Goal: Task Accomplishment & Management: Manage account settings

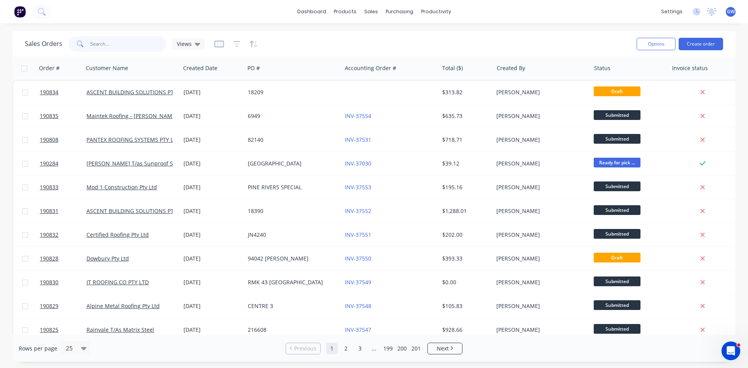
click at [100, 38] on input "text" at bounding box center [128, 44] width 76 height 16
type input "189362"
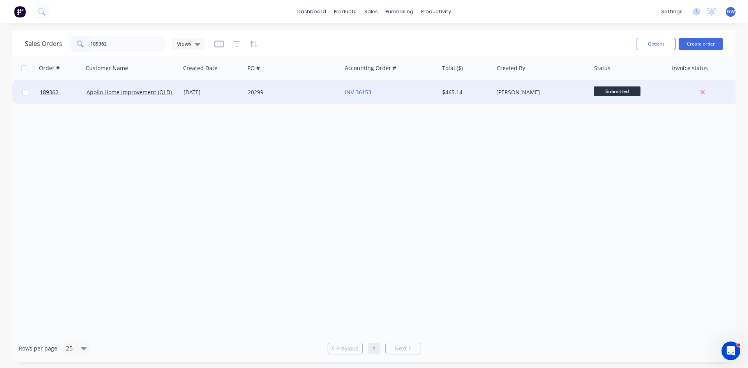
click at [455, 95] on div "$465.14" at bounding box center [465, 92] width 46 height 8
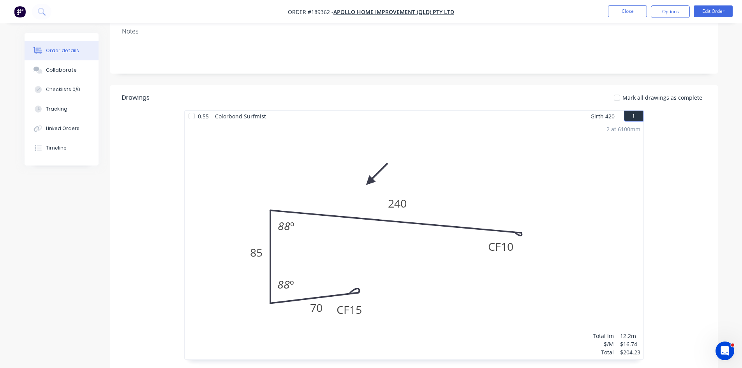
scroll to position [39, 0]
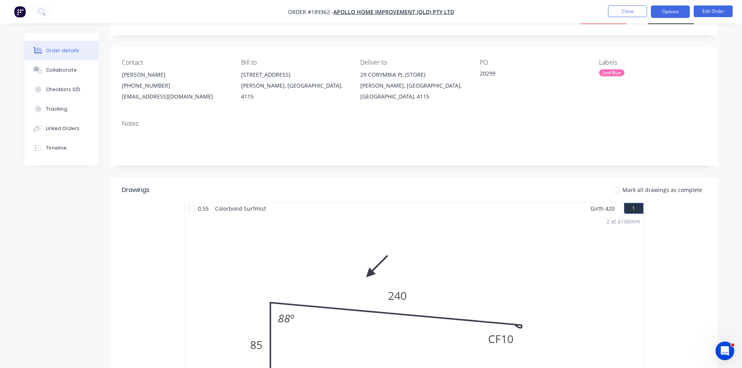
click at [676, 9] on button "Options" at bounding box center [670, 11] width 39 height 12
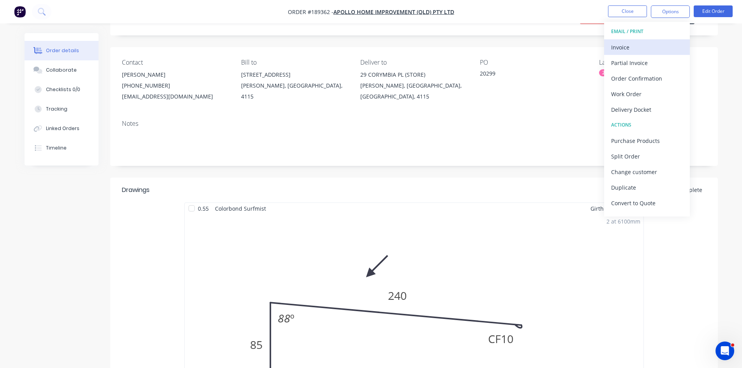
click at [646, 47] on div "Invoice" at bounding box center [647, 47] width 72 height 11
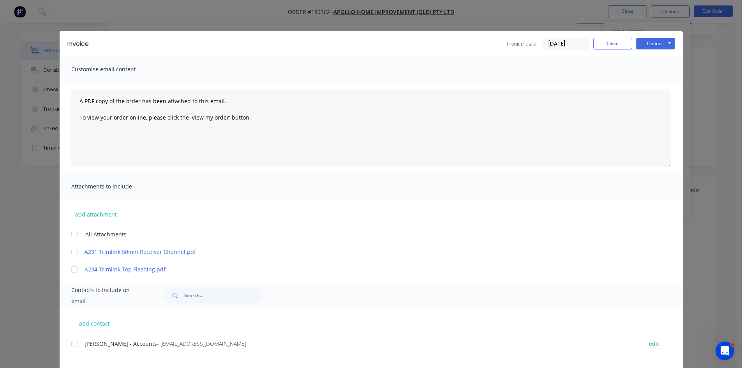
click at [70, 348] on div at bounding box center [75, 344] width 16 height 16
click at [653, 50] on div "Invoice Invoice date [DATE] Close Options Preview Print Email" at bounding box center [371, 43] width 623 height 25
click at [655, 45] on button "Options" at bounding box center [655, 44] width 39 height 12
click at [663, 85] on button "Email" at bounding box center [661, 83] width 50 height 13
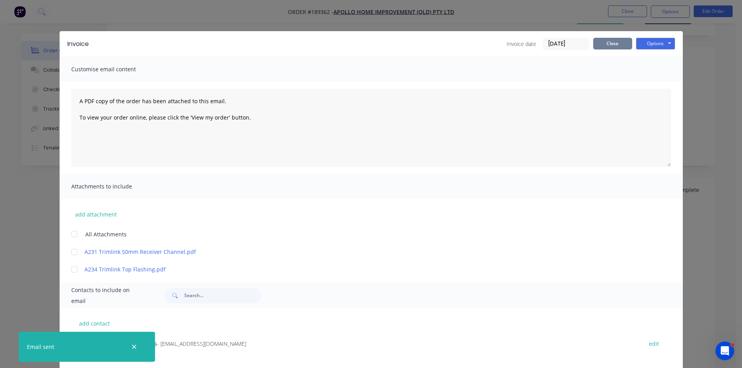
click at [603, 48] on button "Close" at bounding box center [612, 44] width 39 height 12
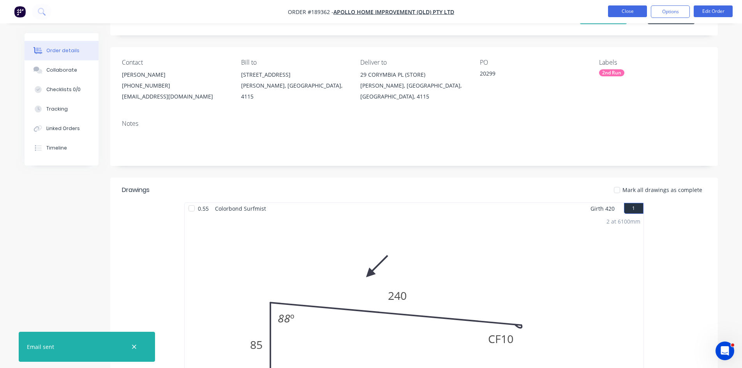
click at [637, 10] on button "Close" at bounding box center [627, 11] width 39 height 12
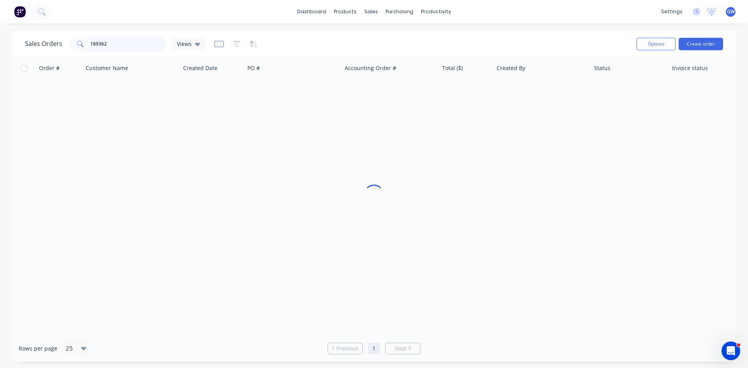
click at [116, 48] on input "189362" at bounding box center [128, 44] width 76 height 16
type input "190053"
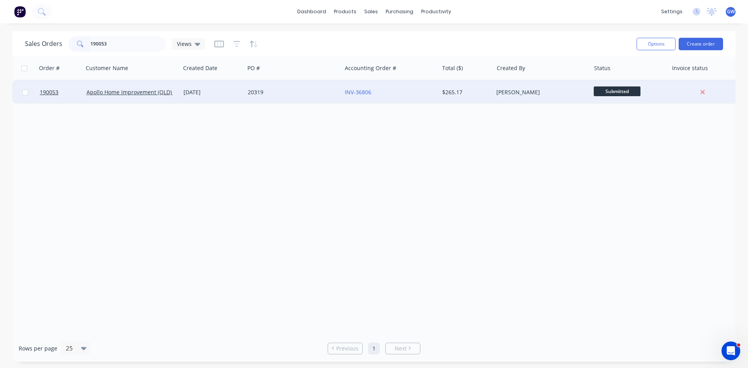
click at [538, 88] on div "[PERSON_NAME]" at bounding box center [539, 92] width 86 height 8
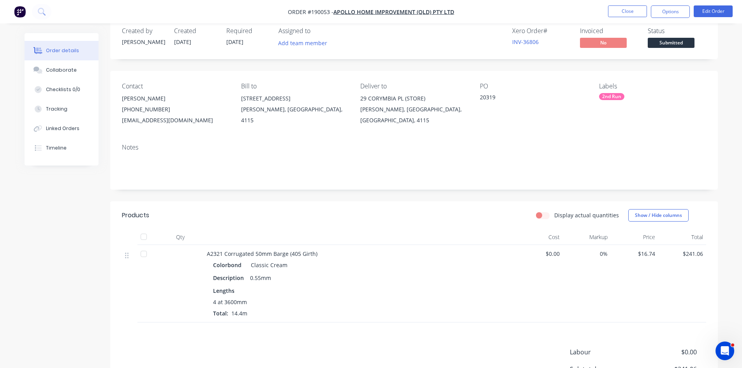
scroll to position [108, 0]
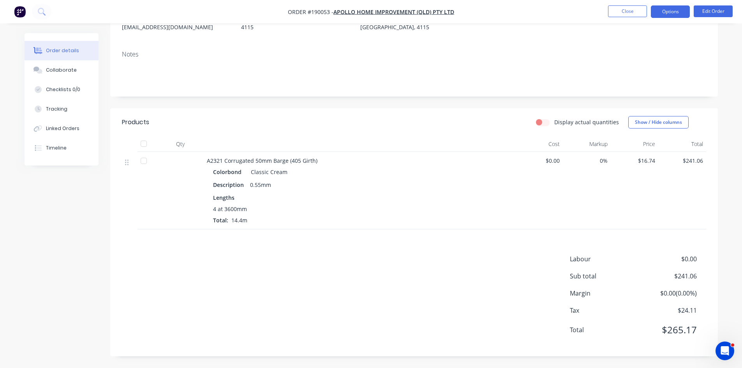
click at [672, 12] on button "Options" at bounding box center [670, 11] width 39 height 12
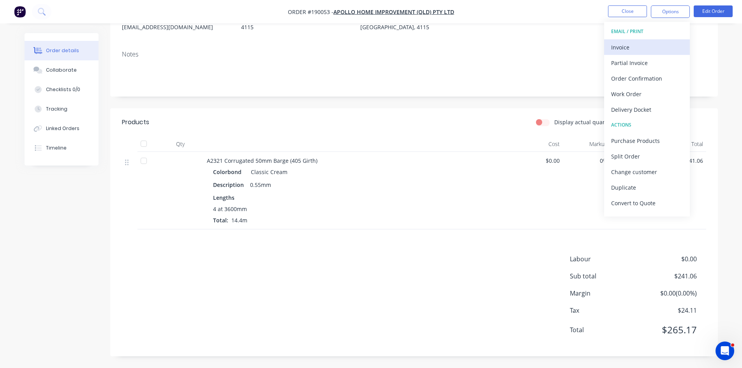
click at [631, 50] on div "Invoice" at bounding box center [647, 47] width 72 height 11
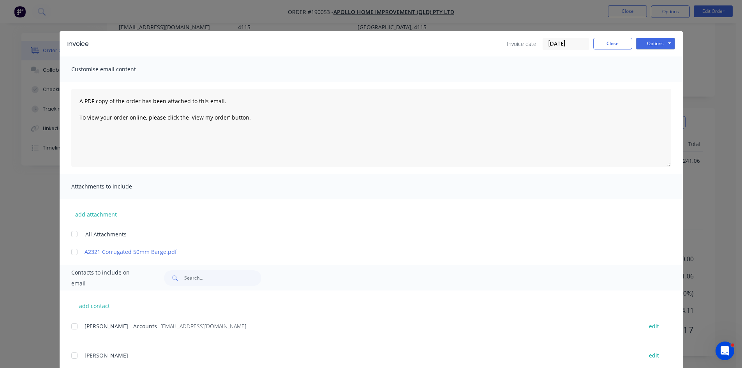
click at [75, 322] on div at bounding box center [75, 327] width 16 height 16
click at [669, 47] on button "Options" at bounding box center [655, 44] width 39 height 12
click at [652, 86] on button "Email" at bounding box center [661, 83] width 50 height 13
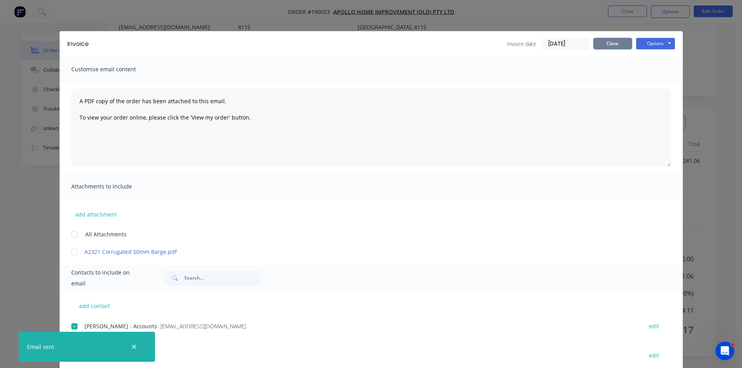
click at [611, 43] on button "Close" at bounding box center [612, 44] width 39 height 12
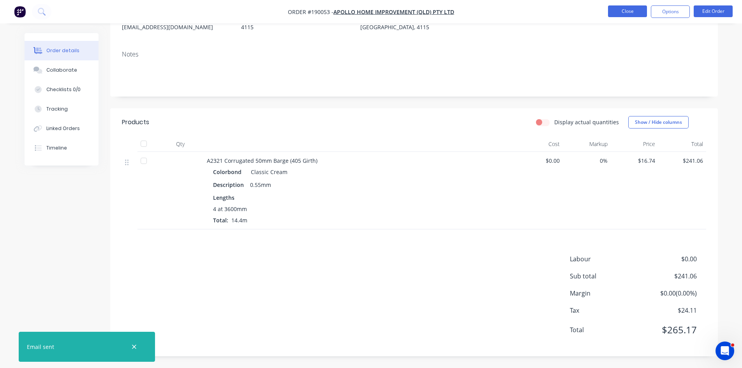
click at [622, 9] on button "Close" at bounding box center [627, 11] width 39 height 12
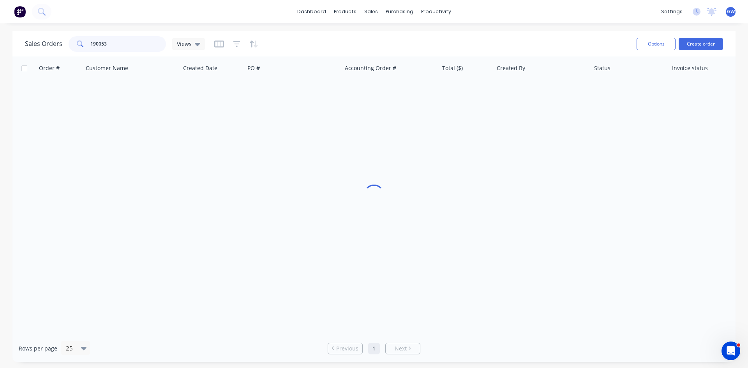
click at [139, 42] on input "190053" at bounding box center [128, 44] width 76 height 16
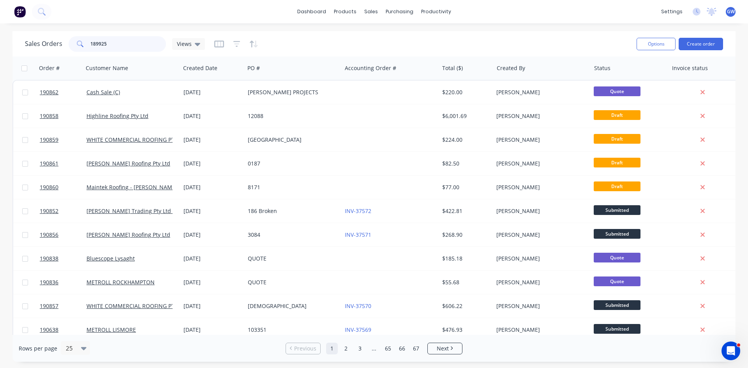
type input "189925"
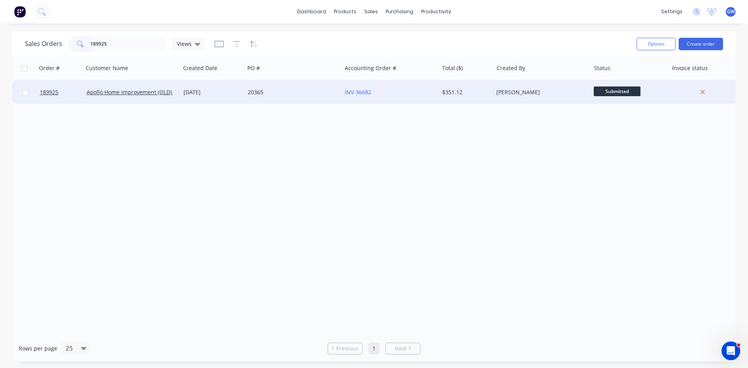
click at [505, 95] on div "[PERSON_NAME]" at bounding box center [539, 92] width 86 height 8
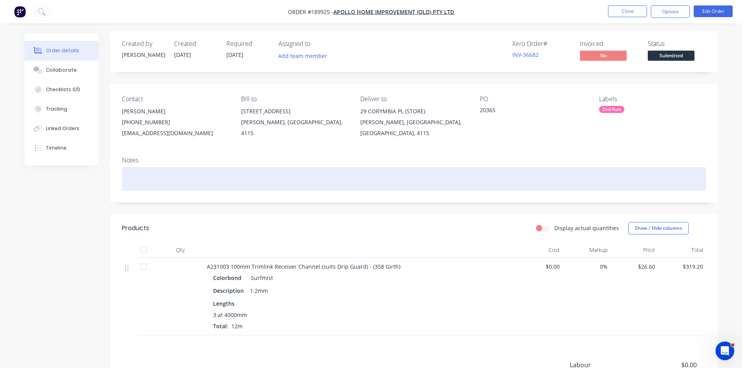
scroll to position [108, 0]
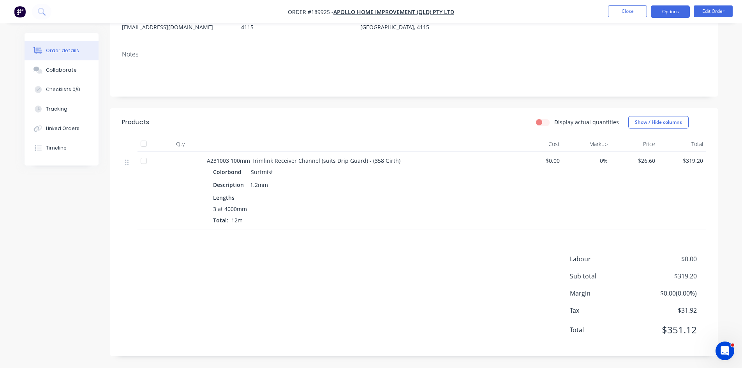
click at [677, 8] on button "Options" at bounding box center [670, 11] width 39 height 12
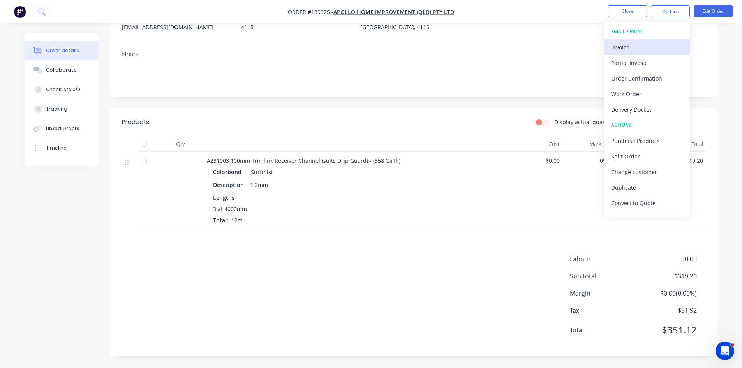
click at [634, 48] on div "Invoice" at bounding box center [647, 47] width 72 height 11
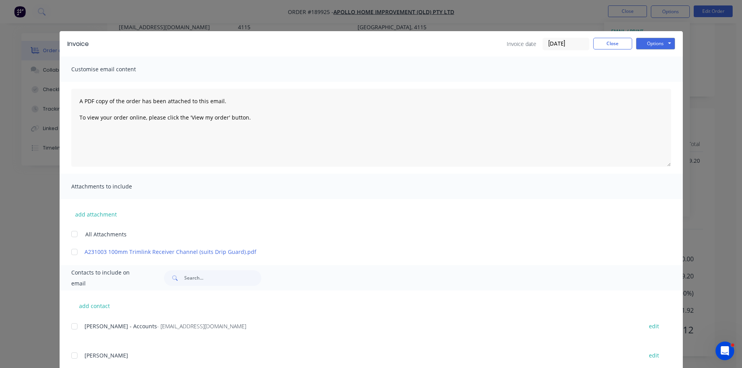
drag, startPoint x: 74, startPoint y: 327, endPoint x: 111, endPoint y: 298, distance: 46.8
click at [75, 327] on div at bounding box center [75, 327] width 16 height 16
click at [659, 41] on button "Options" at bounding box center [655, 44] width 39 height 12
click at [665, 82] on button "Email" at bounding box center [661, 83] width 50 height 13
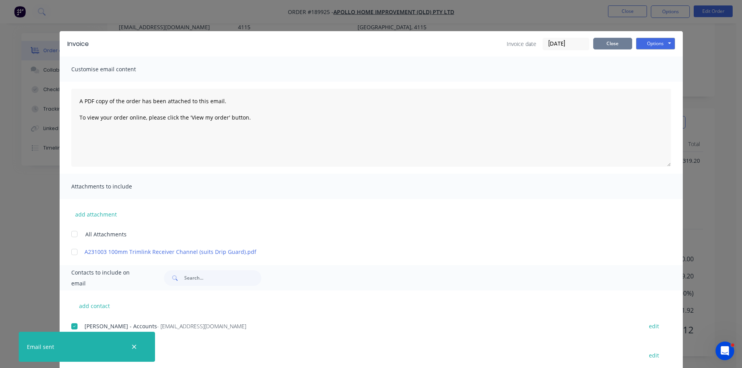
click at [622, 38] on button "Close" at bounding box center [612, 44] width 39 height 12
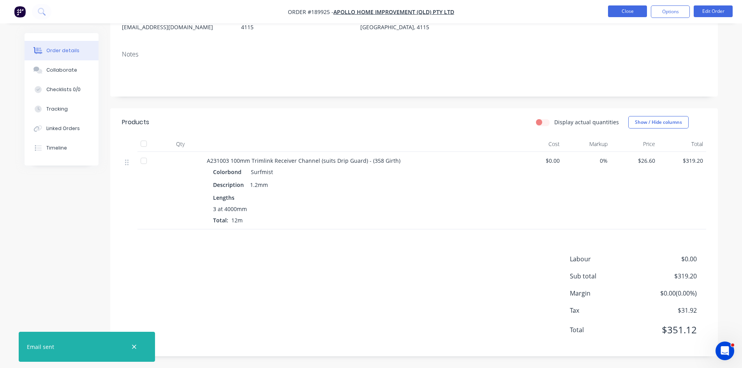
click at [629, 14] on button "Close" at bounding box center [627, 11] width 39 height 12
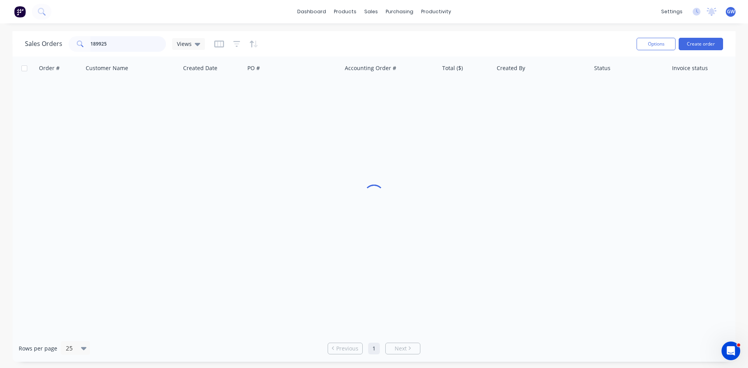
click at [144, 49] on input "189925" at bounding box center [128, 44] width 76 height 16
type input "190227"
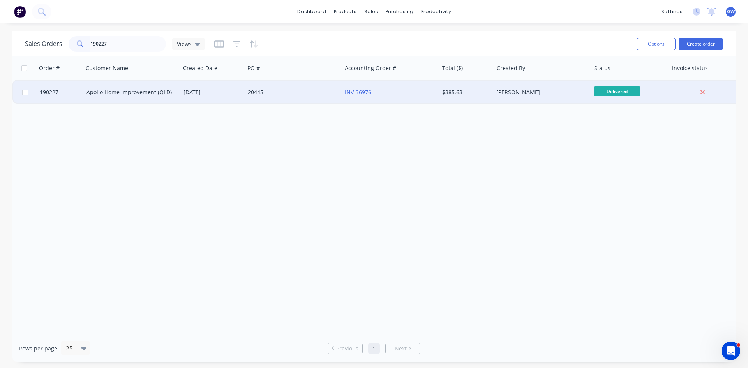
click at [466, 88] on div "$385.63" at bounding box center [466, 92] width 55 height 23
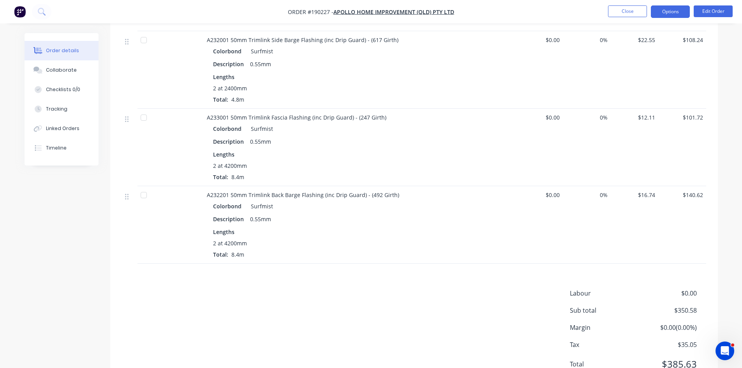
scroll to position [263, 0]
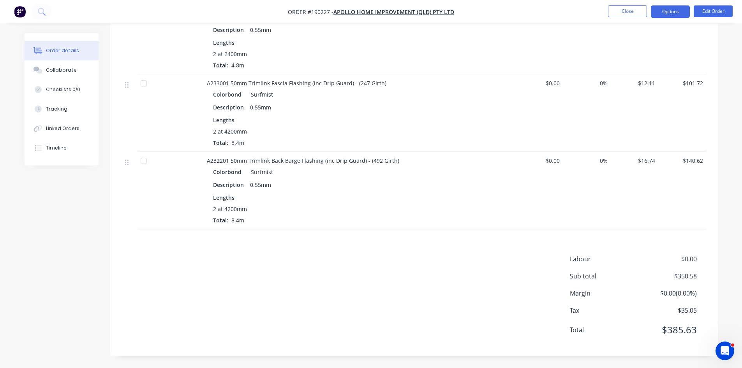
click at [664, 11] on button "Options" at bounding box center [670, 11] width 39 height 12
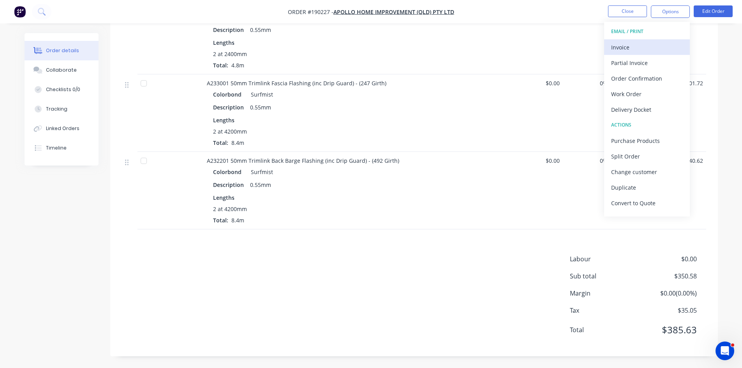
click at [654, 46] on div "Invoice" at bounding box center [647, 47] width 72 height 11
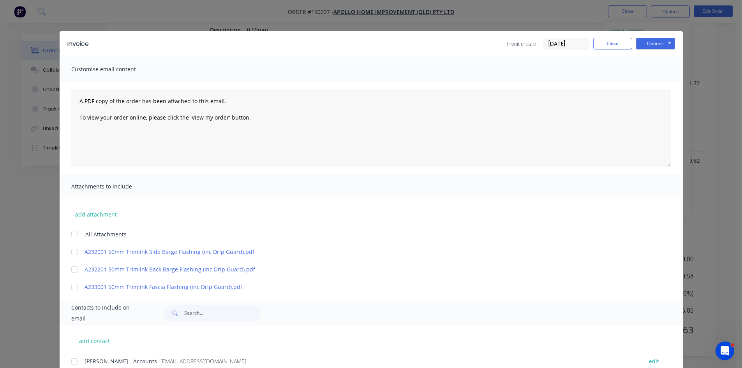
click at [76, 358] on div at bounding box center [75, 362] width 16 height 16
click at [646, 39] on button "Options" at bounding box center [655, 44] width 39 height 12
click at [655, 82] on button "Email" at bounding box center [661, 83] width 50 height 13
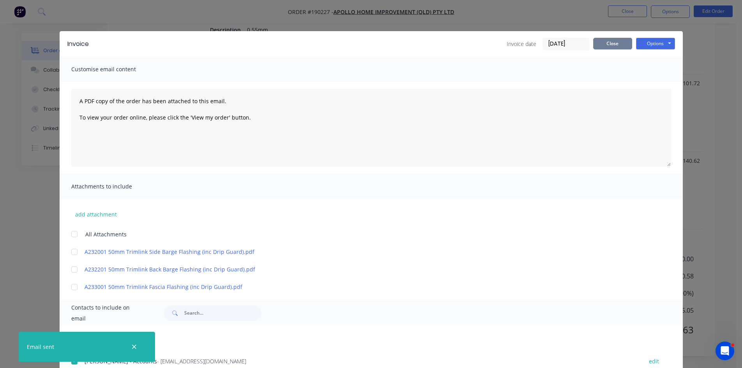
click at [617, 41] on button "Close" at bounding box center [612, 44] width 39 height 12
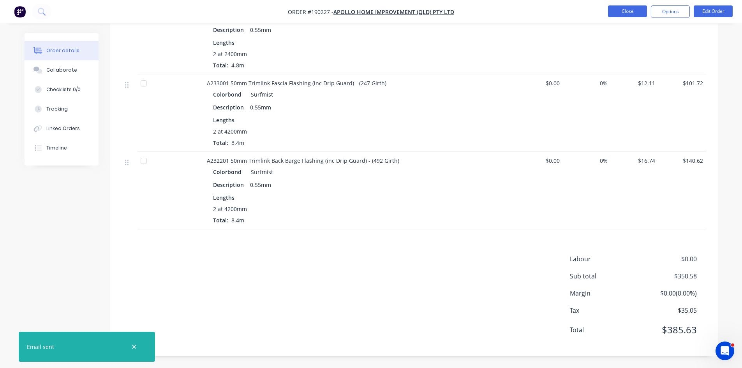
click at [631, 8] on button "Close" at bounding box center [627, 11] width 39 height 12
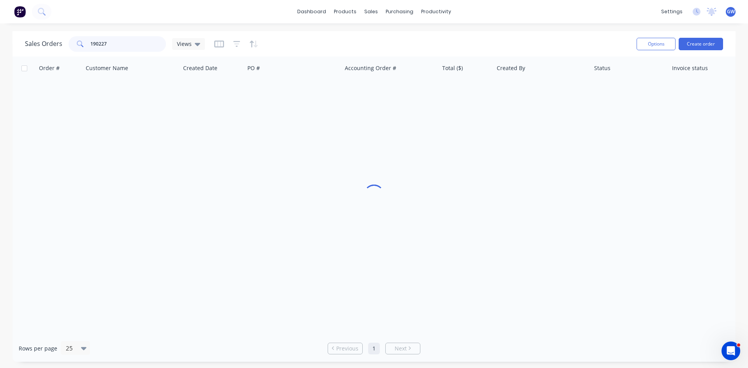
click at [149, 41] on input "190227" at bounding box center [128, 44] width 76 height 16
type input "190318"
click at [447, 88] on div "$85.37" at bounding box center [466, 92] width 55 height 23
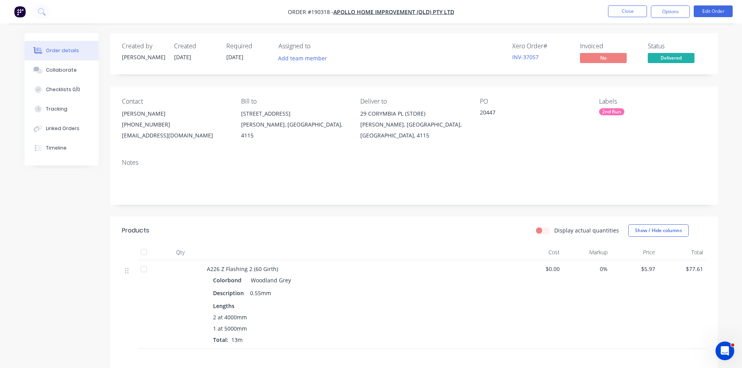
drag, startPoint x: 668, startPoint y: 9, endPoint x: 668, endPoint y: 18, distance: 9.0
click at [669, 9] on button "Options" at bounding box center [670, 11] width 39 height 12
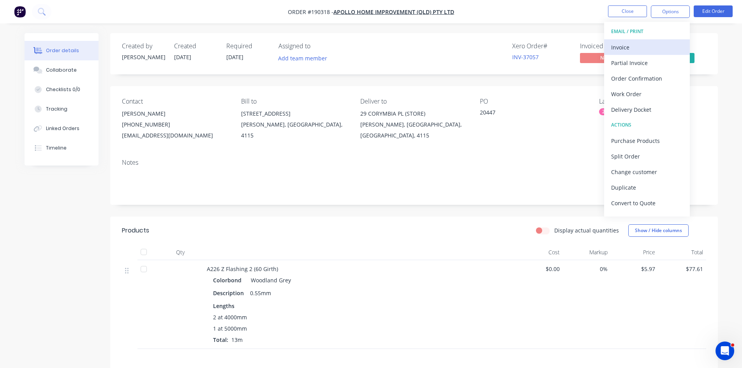
click at [648, 48] on div "Invoice" at bounding box center [647, 47] width 72 height 11
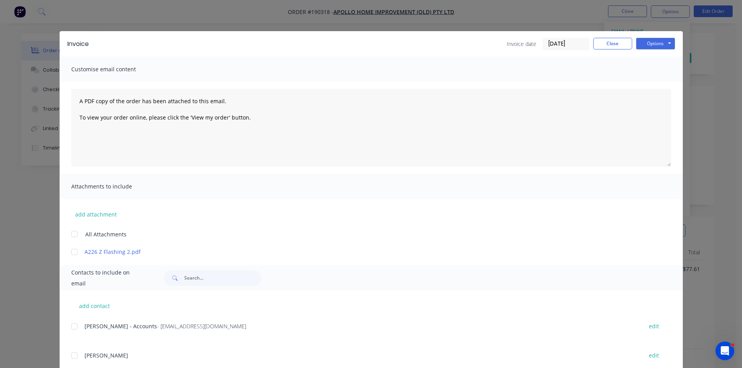
click at [77, 324] on div at bounding box center [75, 327] width 16 height 16
click at [667, 45] on button "Options" at bounding box center [655, 44] width 39 height 12
click at [668, 81] on button "Email" at bounding box center [661, 83] width 50 height 13
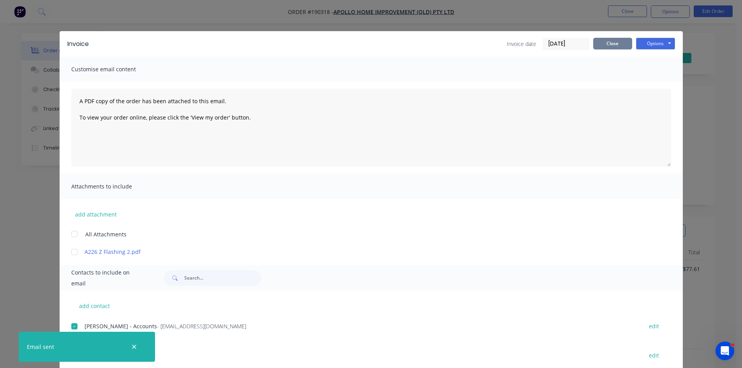
click at [622, 39] on button "Close" at bounding box center [612, 44] width 39 height 12
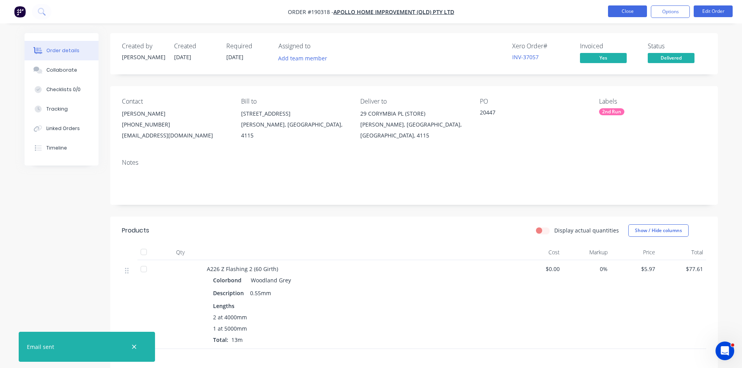
click at [627, 10] on button "Close" at bounding box center [627, 11] width 39 height 12
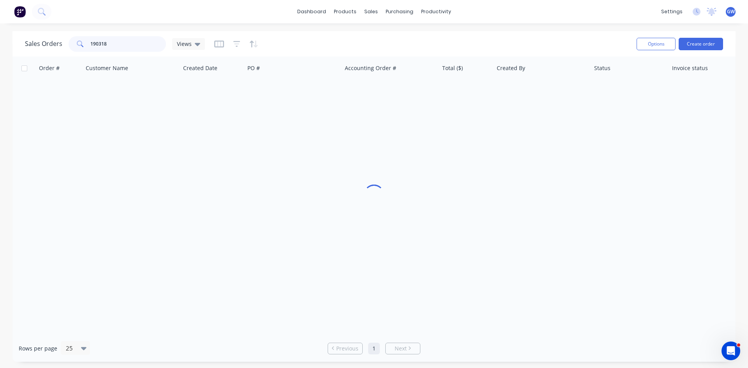
click at [124, 42] on input "190318" at bounding box center [128, 44] width 76 height 16
type input "190094"
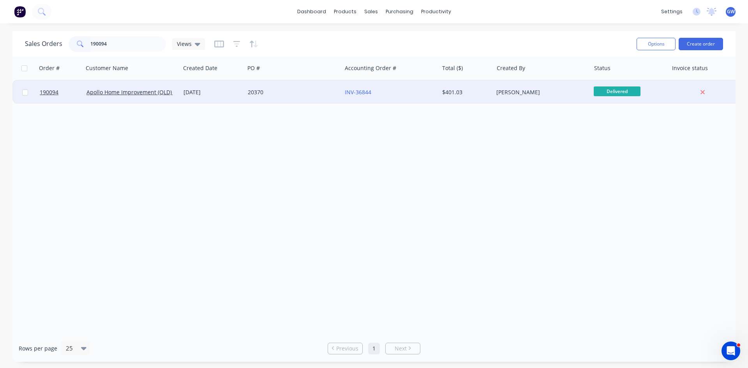
click at [510, 82] on div "[PERSON_NAME]" at bounding box center [541, 92] width 97 height 23
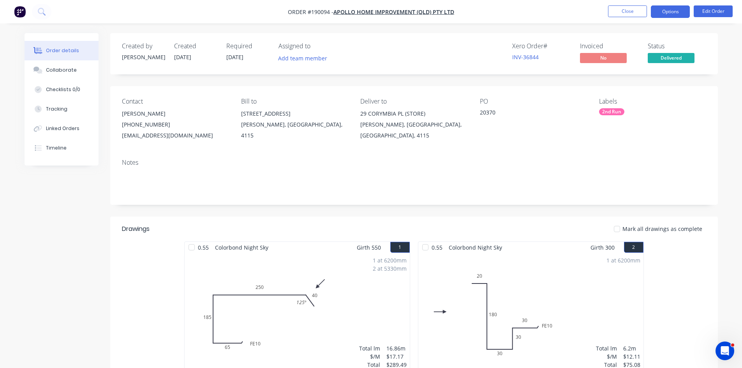
click at [673, 15] on button "Options" at bounding box center [670, 11] width 39 height 12
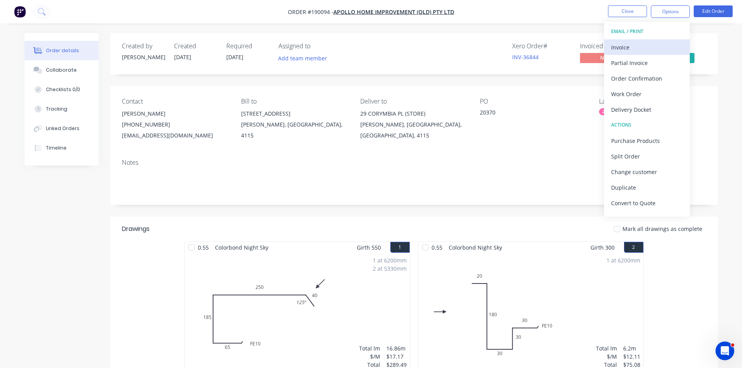
click at [632, 55] on button "Invoice" at bounding box center [647, 47] width 86 height 16
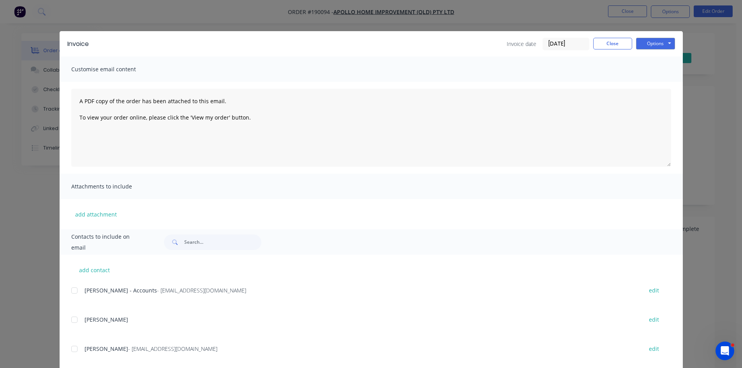
click at [75, 294] on div at bounding box center [75, 291] width 16 height 16
click at [655, 44] on button "Options" at bounding box center [655, 44] width 39 height 12
click at [647, 84] on button "Email" at bounding box center [661, 83] width 50 height 13
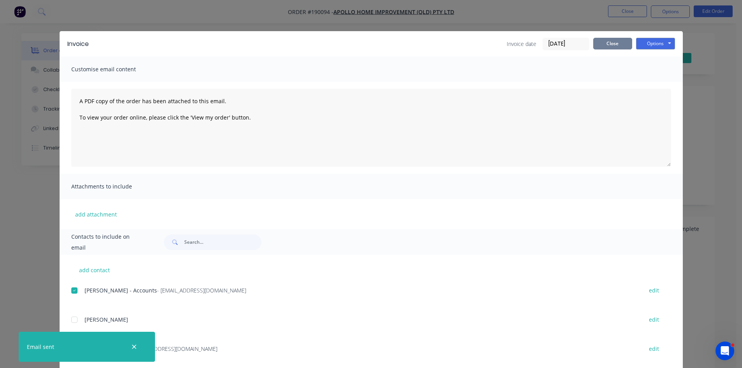
click at [609, 44] on button "Close" at bounding box center [612, 44] width 39 height 12
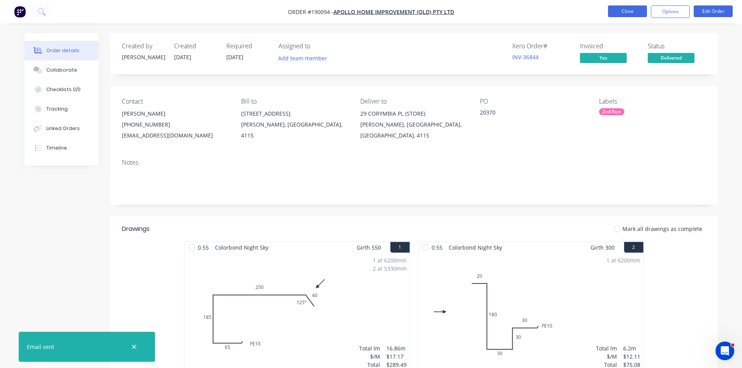
click at [625, 9] on button "Close" at bounding box center [627, 11] width 39 height 12
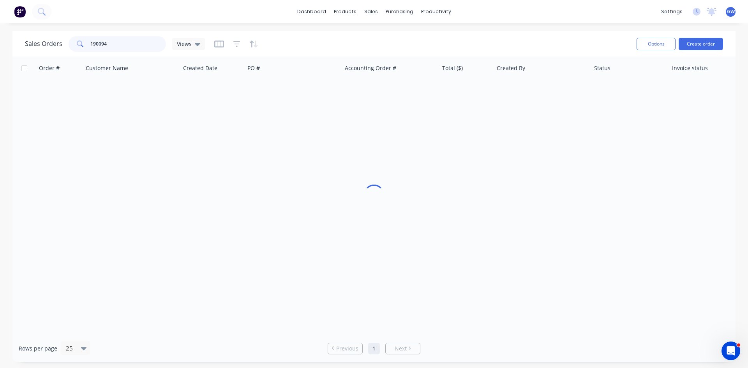
drag, startPoint x: 129, startPoint y: 43, endPoint x: 0, endPoint y: 39, distance: 128.6
click at [0, 39] on div "Sales Orders 190094 Views Options Create order Order # Customer Name Created Da…" at bounding box center [374, 196] width 748 height 331
type input "190107"
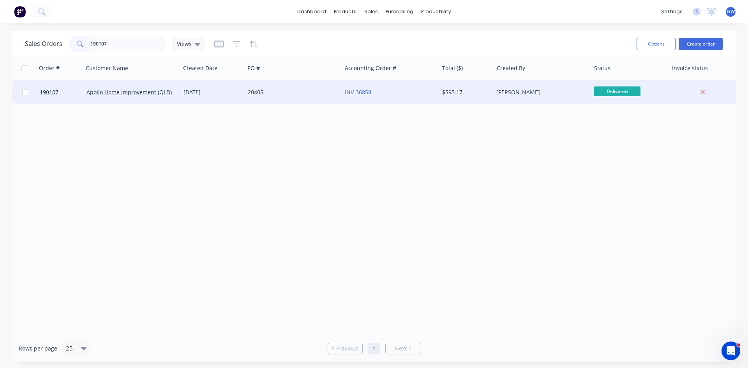
click at [311, 92] on div "20405" at bounding box center [291, 92] width 86 height 8
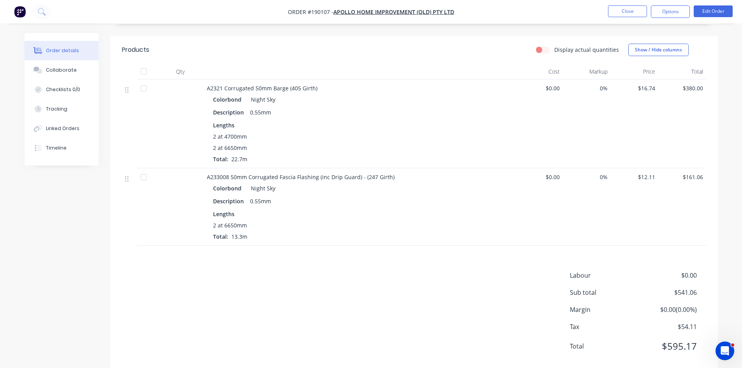
scroll to position [197, 0]
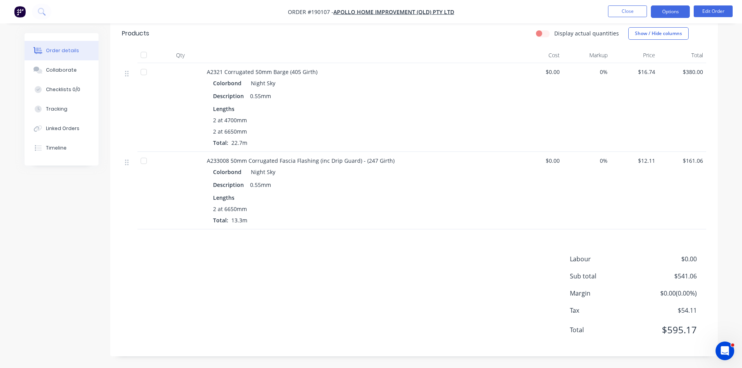
click at [667, 14] on button "Options" at bounding box center [670, 11] width 39 height 12
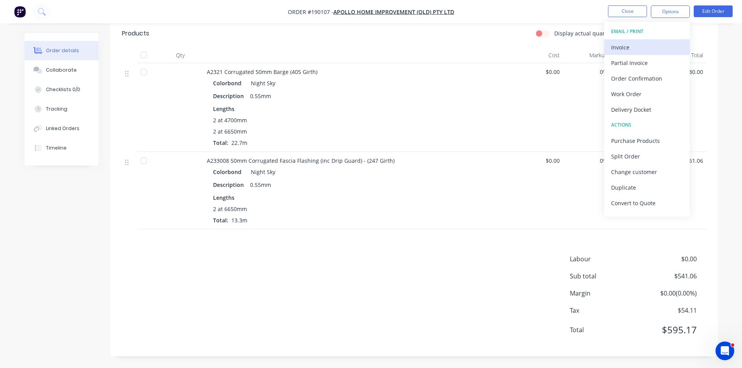
click at [651, 44] on div "Invoice" at bounding box center [647, 47] width 72 height 11
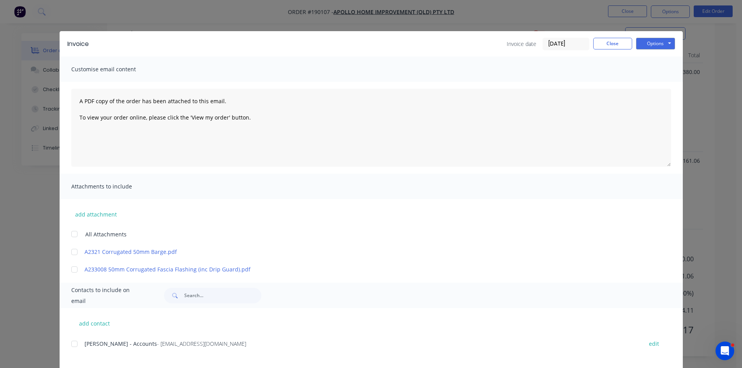
click at [77, 340] on div at bounding box center [75, 344] width 16 height 16
click at [650, 39] on button "Options" at bounding box center [655, 44] width 39 height 12
click at [657, 79] on button "Email" at bounding box center [661, 83] width 50 height 13
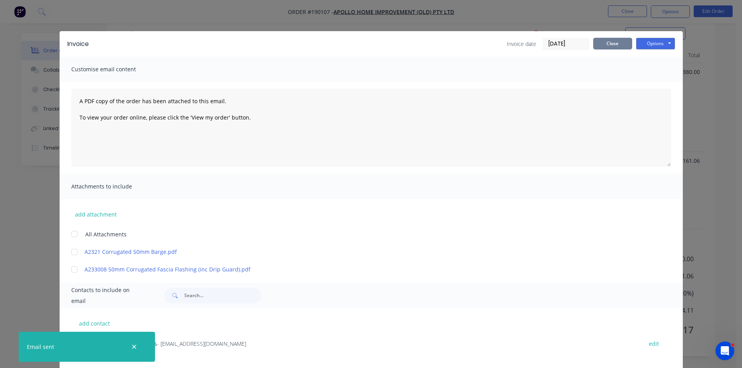
drag, startPoint x: 615, startPoint y: 43, endPoint x: 615, endPoint y: 35, distance: 7.8
click at [615, 43] on button "Close" at bounding box center [612, 44] width 39 height 12
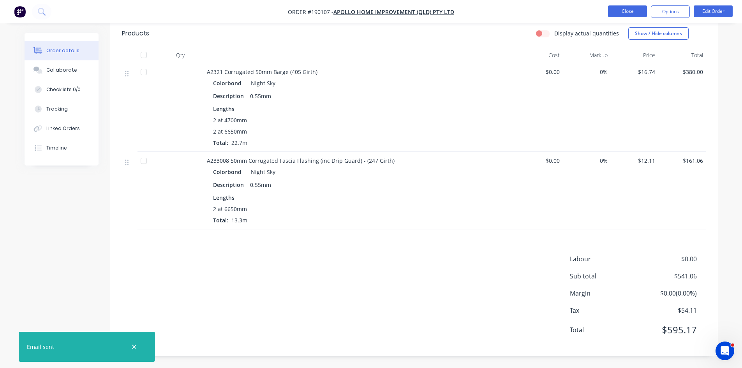
click at [620, 6] on button "Close" at bounding box center [627, 11] width 39 height 12
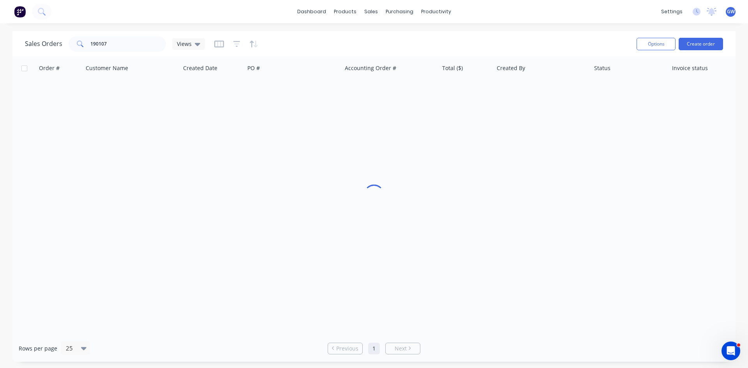
click at [146, 29] on div "dashboard products sales purchasing productivity dashboard products Product Cat…" at bounding box center [374, 184] width 748 height 368
click at [123, 42] on input "190107" at bounding box center [128, 44] width 76 height 16
type input "190541"
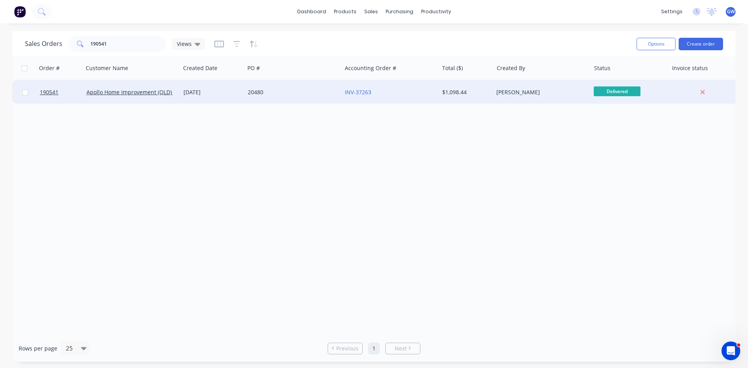
click at [395, 88] on div "INV-37263" at bounding box center [390, 92] width 97 height 23
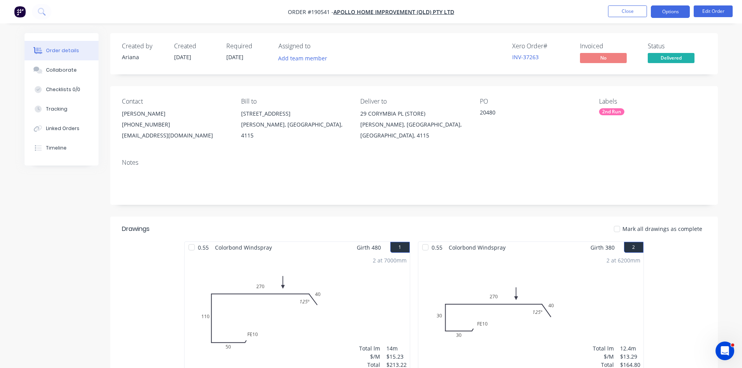
click at [678, 16] on button "Options" at bounding box center [670, 11] width 39 height 12
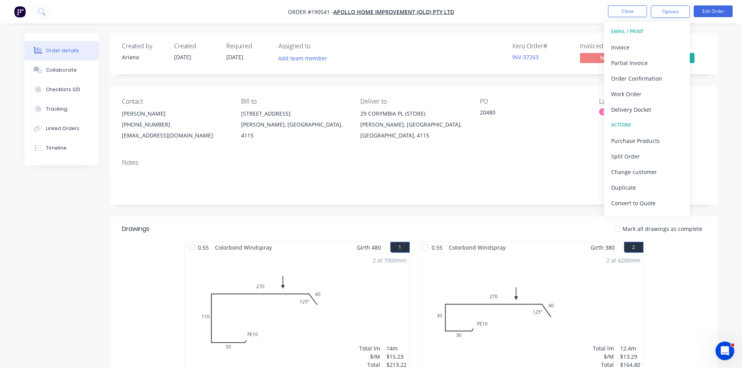
click at [649, 38] on button "EMAIL / PRINT" at bounding box center [647, 32] width 86 height 16
click at [633, 47] on div "Invoice" at bounding box center [647, 47] width 72 height 11
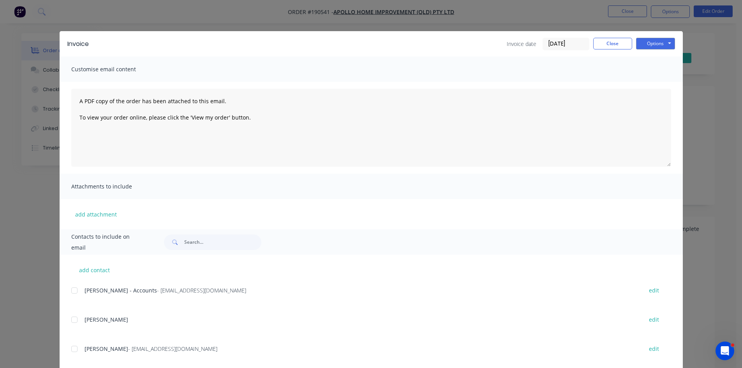
click at [70, 292] on div at bounding box center [75, 291] width 16 height 16
click at [666, 45] on button "Options" at bounding box center [655, 44] width 39 height 12
click at [660, 83] on button "Email" at bounding box center [661, 83] width 50 height 13
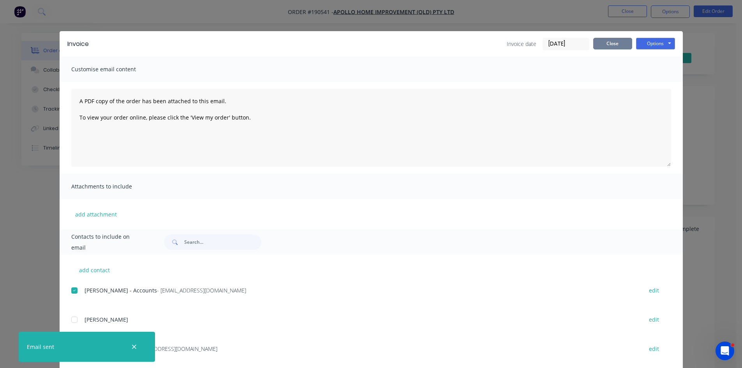
click at [606, 42] on button "Close" at bounding box center [612, 44] width 39 height 12
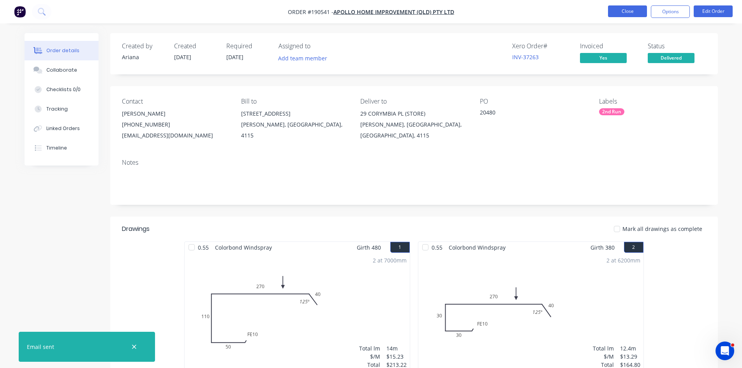
click at [636, 9] on button "Close" at bounding box center [627, 11] width 39 height 12
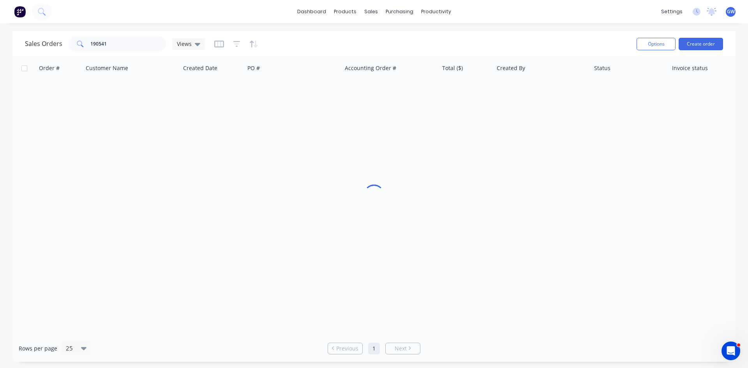
click at [167, 41] on div "Sales Orders 190541 Views" at bounding box center [115, 44] width 180 height 16
click at [148, 51] on input "190541" at bounding box center [128, 44] width 76 height 16
type input "190220"
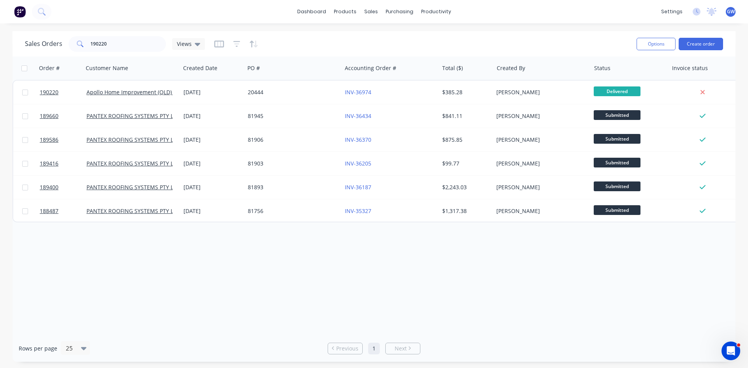
click at [547, 89] on div "[PERSON_NAME]" at bounding box center [539, 92] width 86 height 8
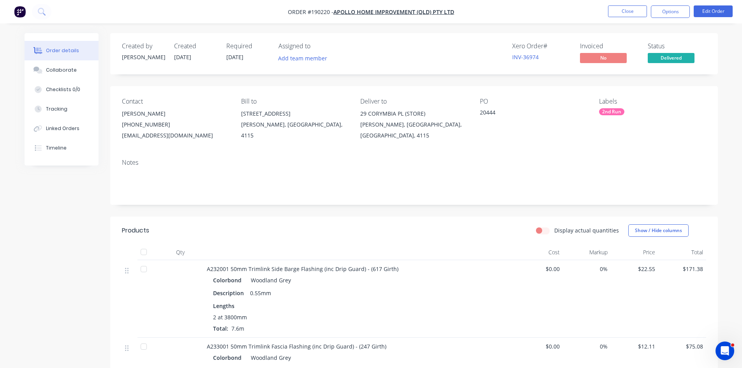
click at [677, 5] on nav "Order #190220 - Apollo Home Improvement (QLD) Pty Ltd Close Options Edit Order" at bounding box center [371, 11] width 742 height 23
click at [672, 9] on button "Options" at bounding box center [670, 11] width 39 height 12
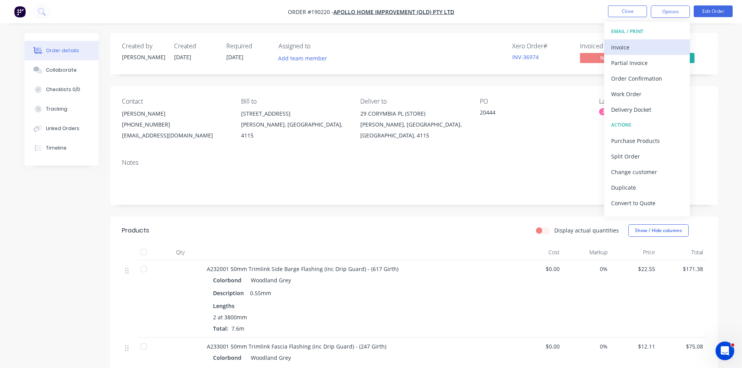
click at [638, 48] on div "Invoice" at bounding box center [647, 47] width 72 height 11
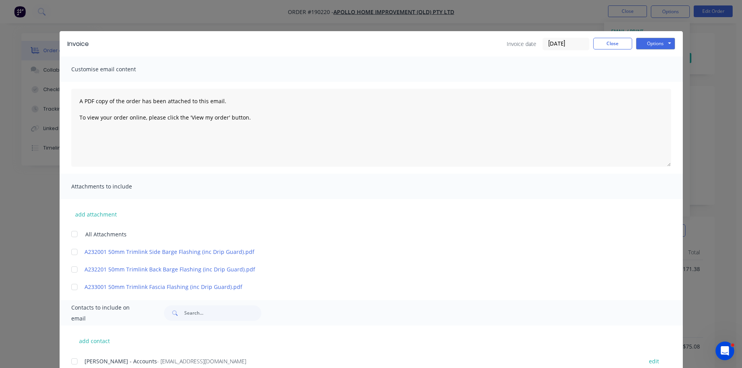
click at [70, 356] on div at bounding box center [75, 362] width 16 height 16
click at [644, 45] on button "Options" at bounding box center [655, 44] width 39 height 12
click at [645, 80] on button "Email" at bounding box center [661, 83] width 50 height 13
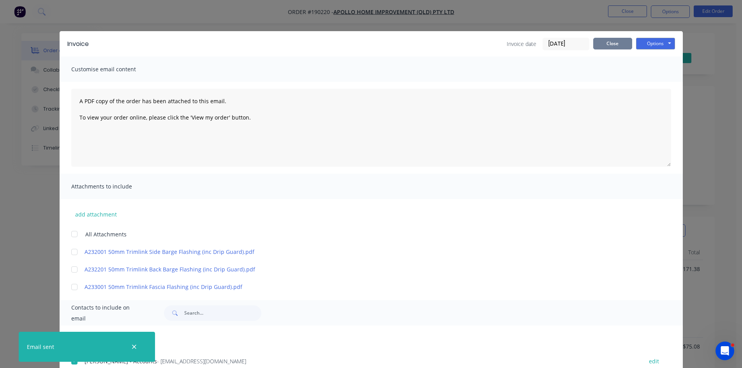
click at [606, 47] on button "Close" at bounding box center [612, 44] width 39 height 12
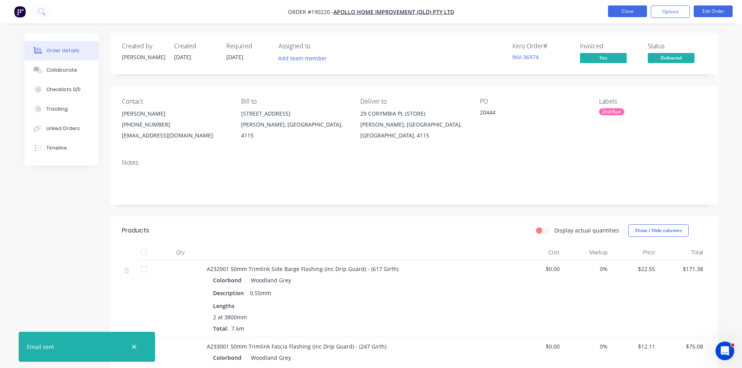
click at [630, 10] on button "Close" at bounding box center [627, 11] width 39 height 12
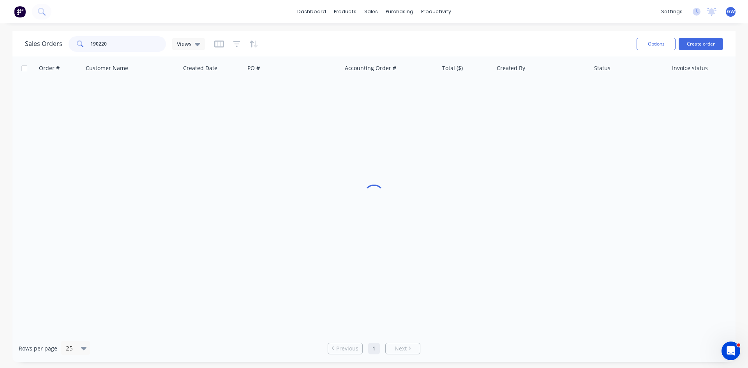
drag, startPoint x: 116, startPoint y: 46, endPoint x: 56, endPoint y: 42, distance: 60.1
click at [56, 42] on div "Sales Orders 190220 Views" at bounding box center [115, 44] width 180 height 16
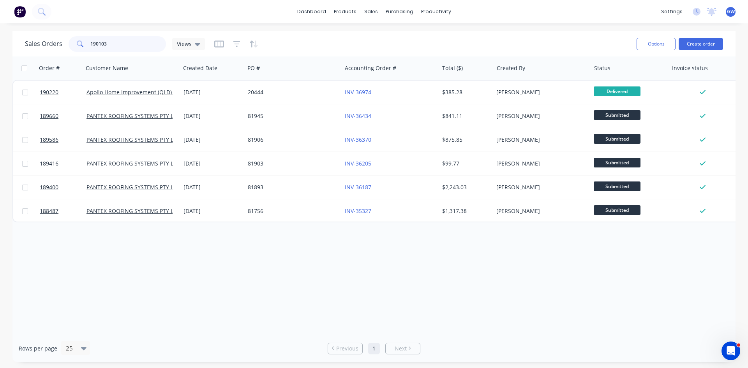
type input "190103"
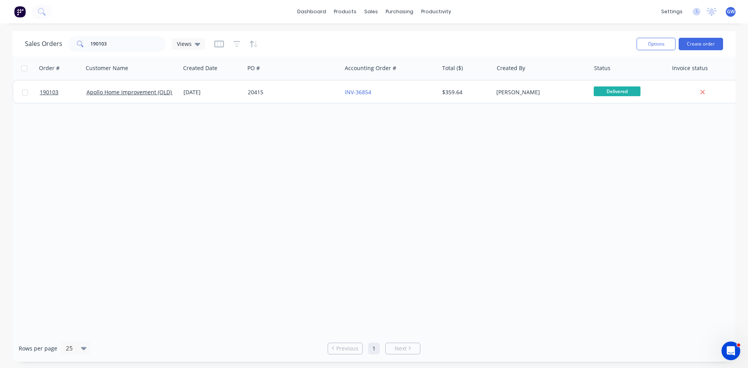
click at [502, 85] on div "[PERSON_NAME]" at bounding box center [541, 92] width 97 height 23
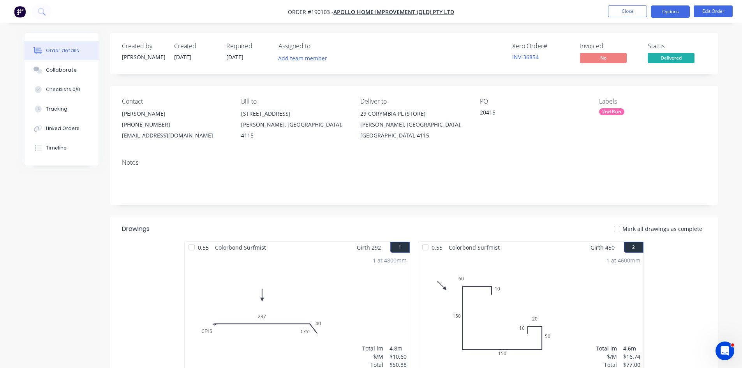
click at [668, 17] on button "Options" at bounding box center [670, 11] width 39 height 12
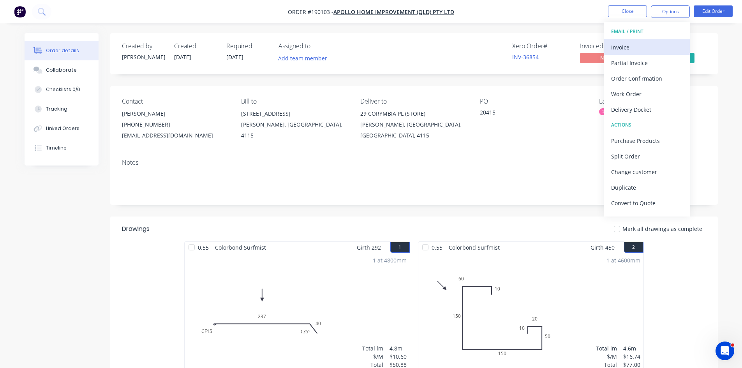
click at [648, 45] on div "Invoice" at bounding box center [647, 47] width 72 height 11
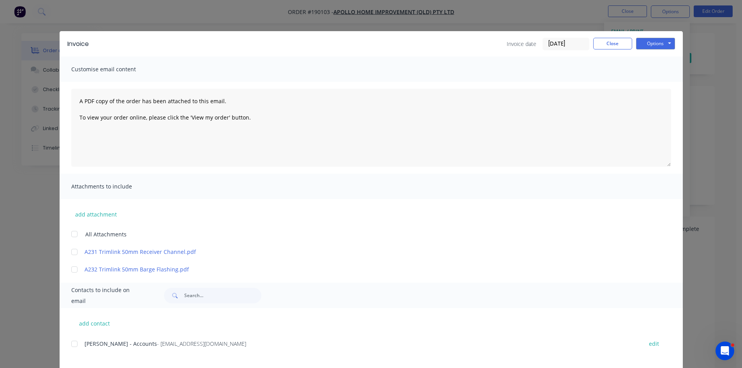
click at [72, 345] on div at bounding box center [75, 344] width 16 height 16
click at [656, 44] on button "Options" at bounding box center [655, 44] width 39 height 12
click at [657, 83] on button "Email" at bounding box center [661, 83] width 50 height 13
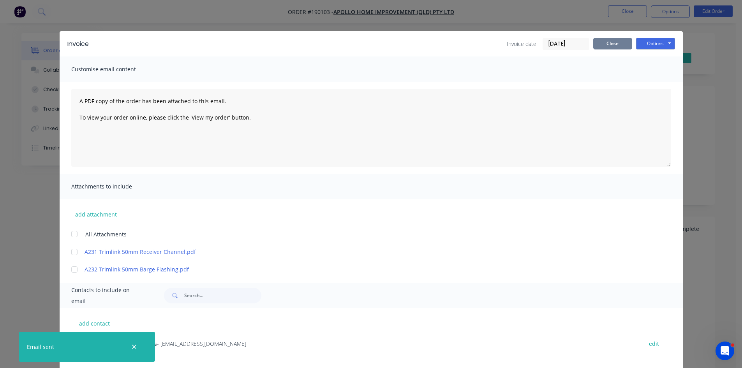
click at [607, 44] on button "Close" at bounding box center [612, 44] width 39 height 12
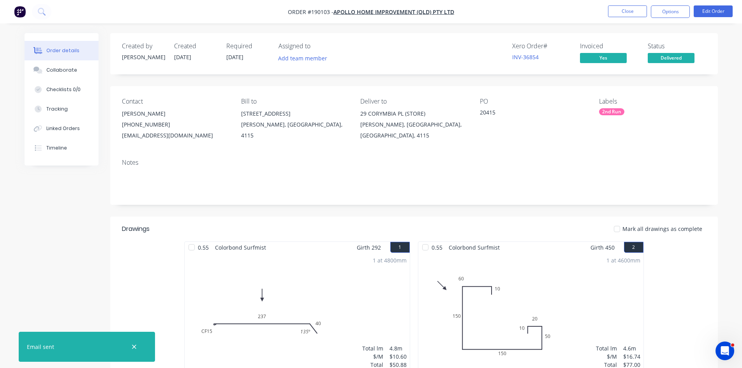
click at [634, 18] on nav "Order #190103 - Apollo Home Improvement (QLD) Pty Ltd Close Options Edit Order" at bounding box center [371, 11] width 742 height 23
click at [632, 13] on button "Close" at bounding box center [627, 11] width 39 height 12
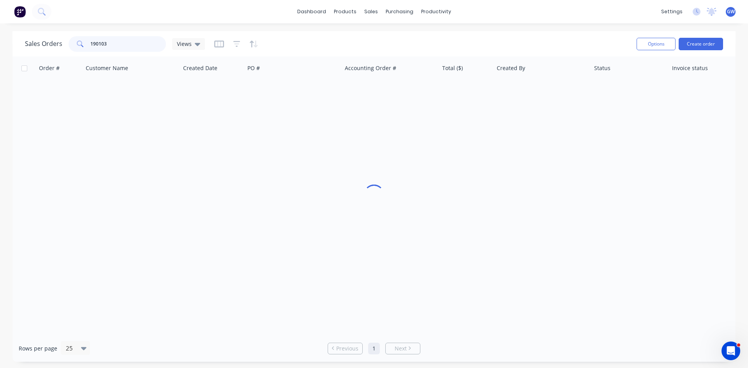
click at [140, 42] on input "190103" at bounding box center [128, 44] width 76 height 16
type input "190164"
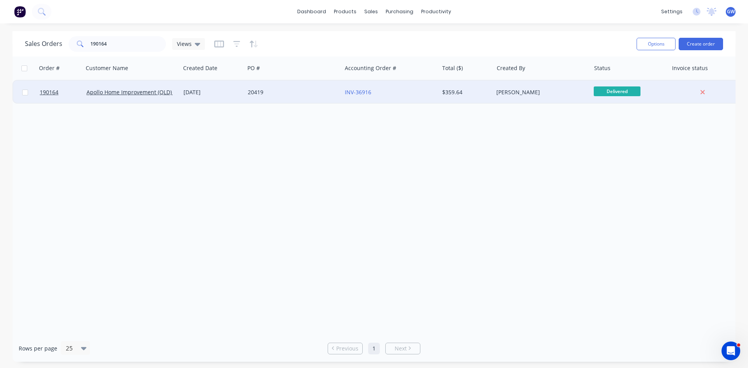
click at [549, 90] on div "[PERSON_NAME]" at bounding box center [539, 92] width 86 height 8
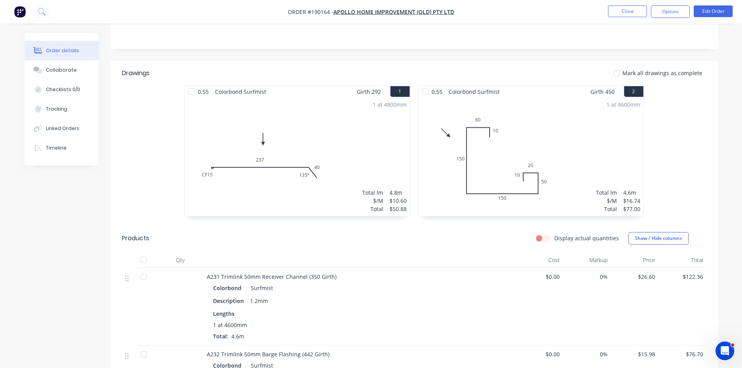
scroll to position [312, 0]
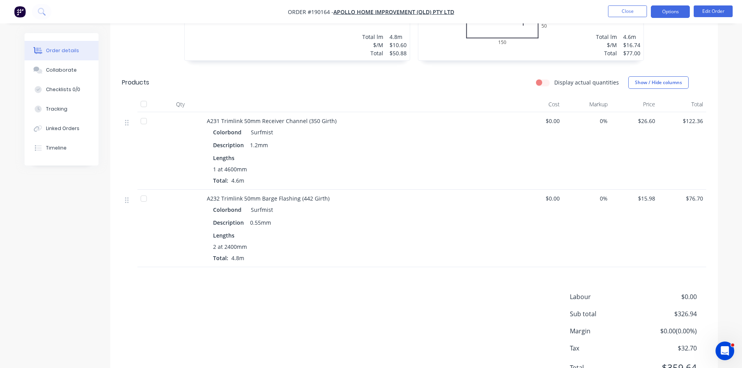
click at [678, 10] on button "Options" at bounding box center [670, 11] width 39 height 12
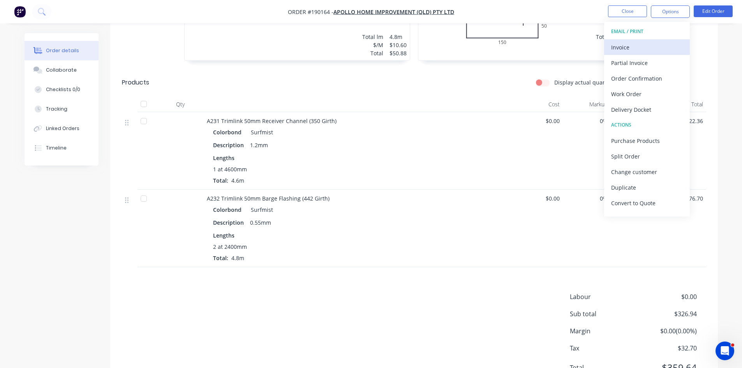
click at [653, 39] on button "Invoice" at bounding box center [647, 47] width 86 height 16
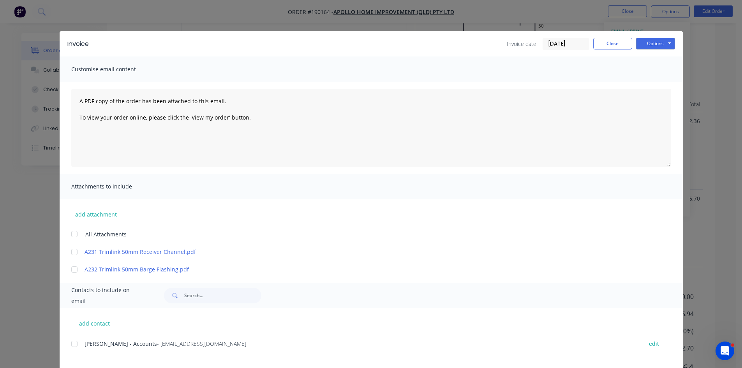
click at [75, 342] on div at bounding box center [75, 344] width 16 height 16
click at [649, 40] on button "Options" at bounding box center [655, 44] width 39 height 12
click at [661, 81] on button "Email" at bounding box center [661, 83] width 50 height 13
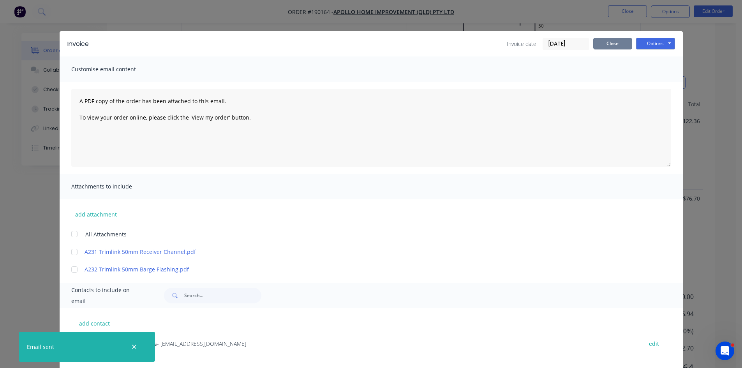
drag, startPoint x: 621, startPoint y: 44, endPoint x: 625, endPoint y: 27, distance: 18.0
click at [621, 44] on button "Close" at bounding box center [612, 44] width 39 height 12
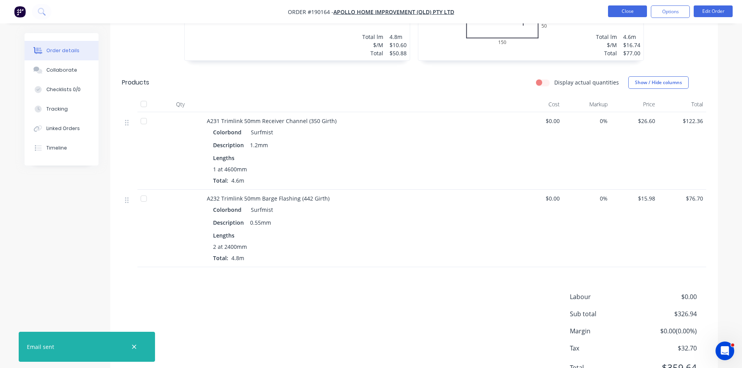
click at [630, 15] on button "Close" at bounding box center [627, 11] width 39 height 12
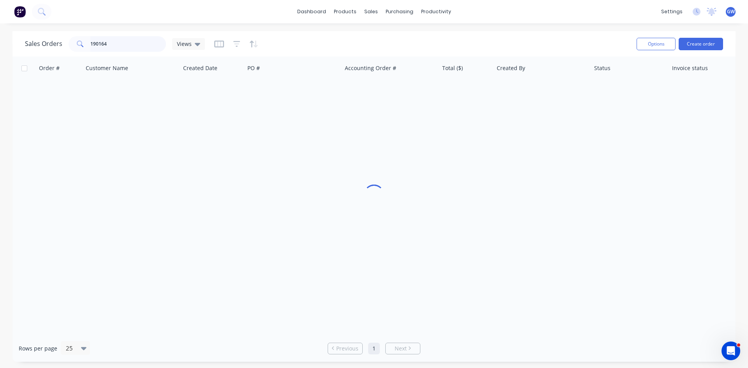
click at [122, 47] on input "190164" at bounding box center [128, 44] width 76 height 16
type input "190161"
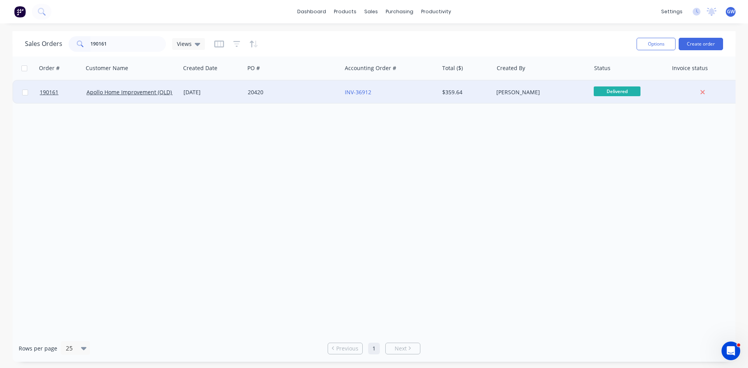
click at [496, 95] on div "[PERSON_NAME]" at bounding box center [541, 92] width 97 height 23
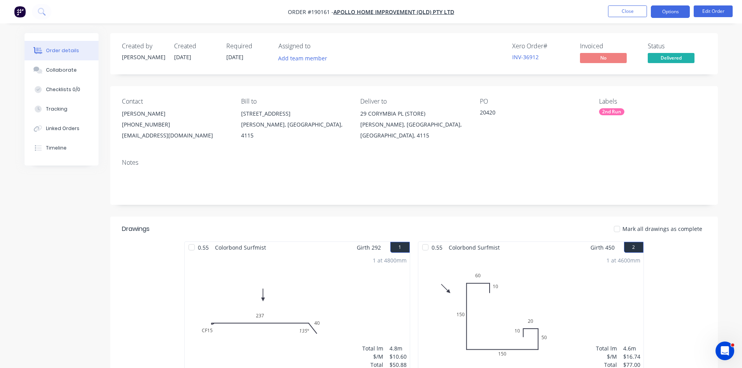
click at [658, 17] on button "Options" at bounding box center [670, 11] width 39 height 12
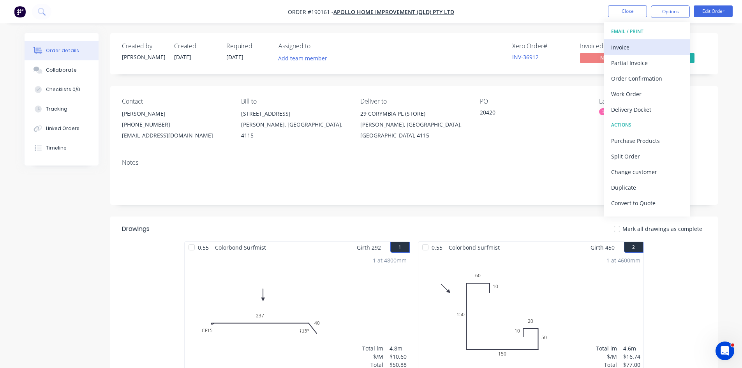
click at [651, 48] on div "Invoice" at bounding box center [647, 47] width 72 height 11
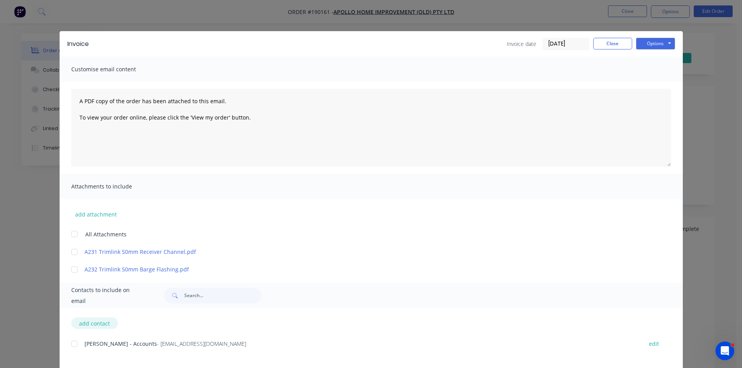
drag, startPoint x: 70, startPoint y: 340, endPoint x: 107, endPoint y: 325, distance: 40.0
click at [71, 340] on div at bounding box center [75, 344] width 16 height 16
click at [665, 44] on button "Options" at bounding box center [655, 44] width 39 height 12
click at [664, 79] on button "Email" at bounding box center [661, 83] width 50 height 13
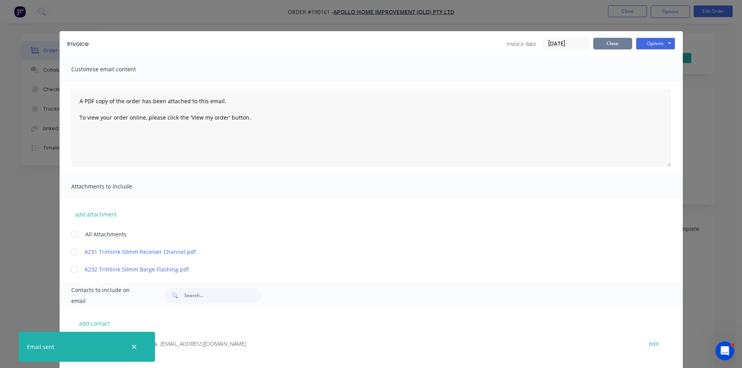
click at [609, 48] on button "Close" at bounding box center [612, 44] width 39 height 12
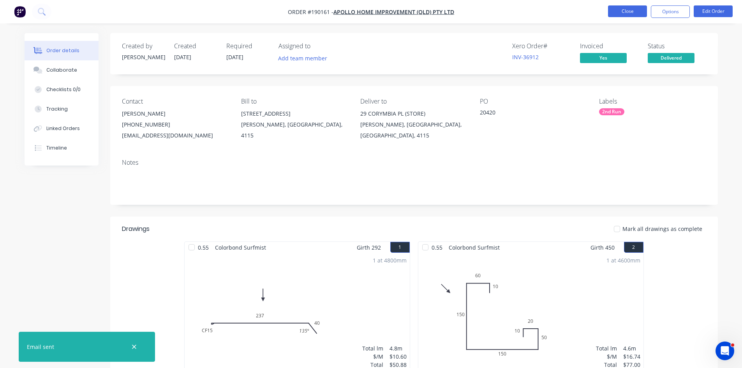
click at [623, 16] on button "Close" at bounding box center [627, 11] width 39 height 12
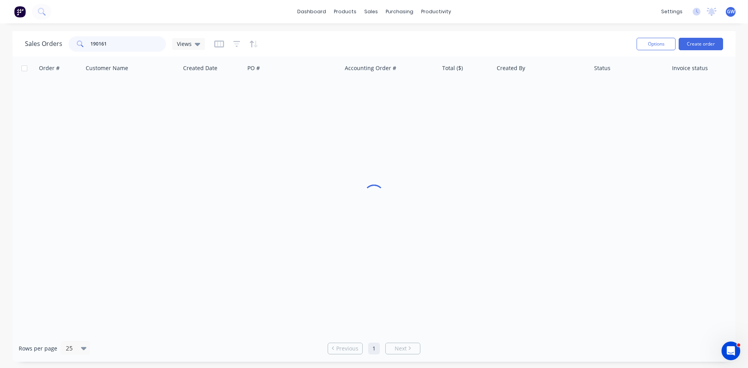
drag, startPoint x: 122, startPoint y: 41, endPoint x: 0, endPoint y: 40, distance: 122.3
click at [0, 40] on div "Sales Orders 190161 Views Options Create order Order # Customer Name Created Da…" at bounding box center [374, 196] width 748 height 331
type input "190154"
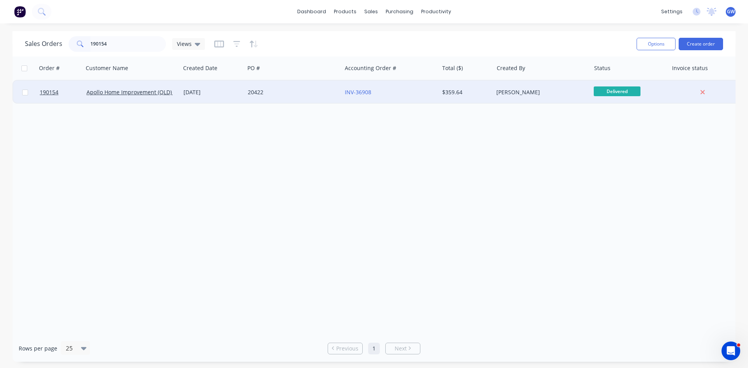
click at [474, 97] on div "$359.64" at bounding box center [466, 92] width 55 height 23
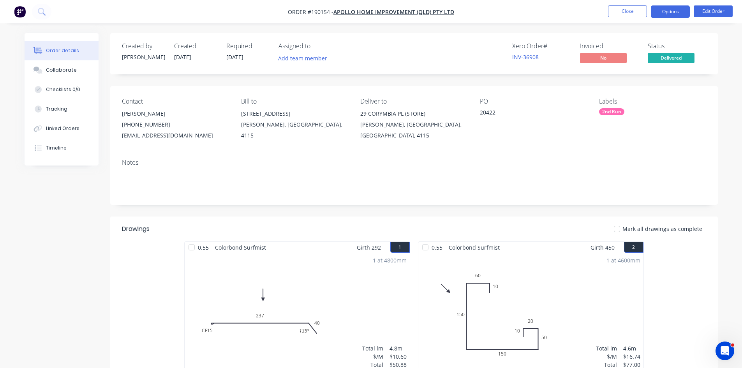
click at [673, 12] on button "Options" at bounding box center [670, 11] width 39 height 12
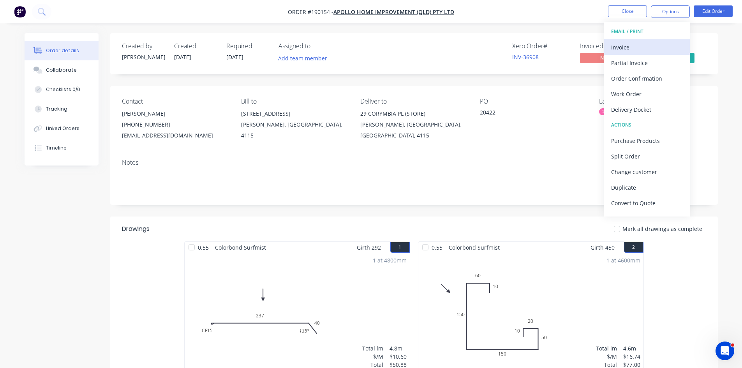
click at [648, 42] on div "Invoice" at bounding box center [647, 47] width 72 height 11
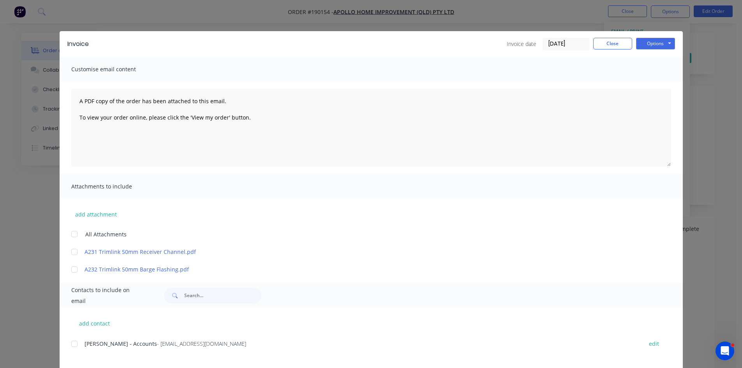
click at [76, 343] on div at bounding box center [75, 344] width 16 height 16
click at [655, 39] on button "Options" at bounding box center [655, 44] width 39 height 12
click at [648, 88] on button "Email" at bounding box center [661, 83] width 50 height 13
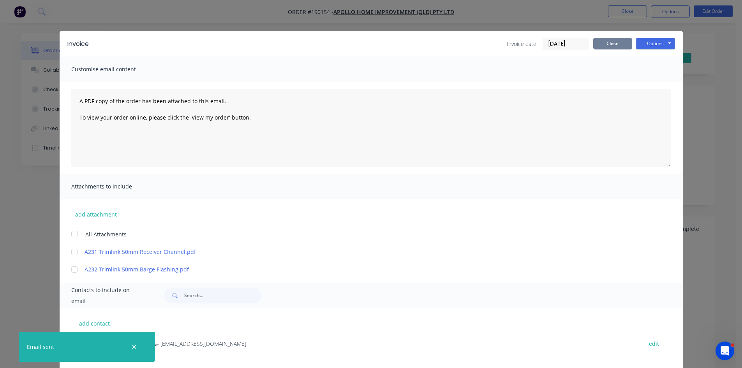
click at [606, 42] on button "Close" at bounding box center [612, 44] width 39 height 12
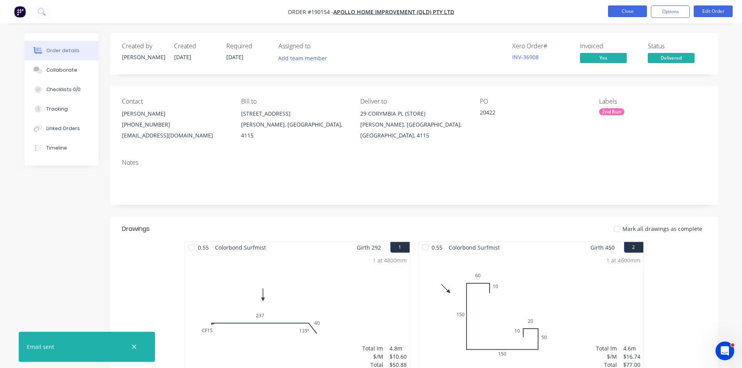
click at [617, 16] on button "Close" at bounding box center [627, 11] width 39 height 12
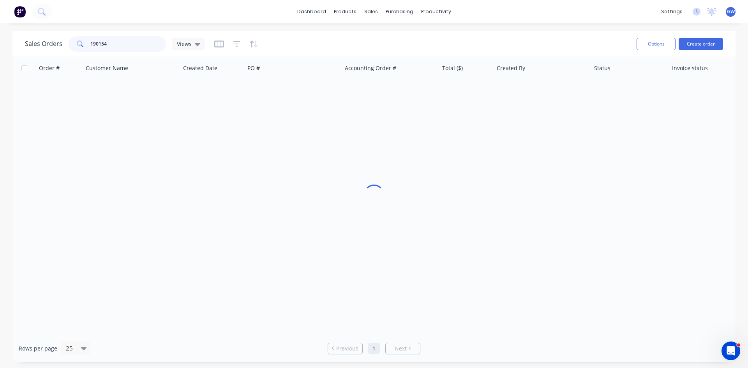
click at [127, 41] on input "190154" at bounding box center [128, 44] width 76 height 16
type input "190156"
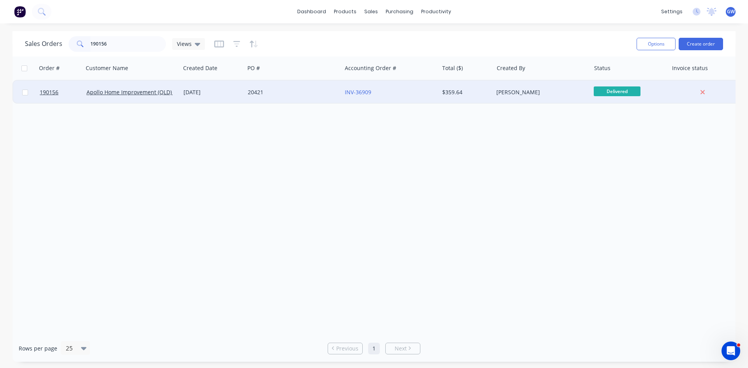
click at [423, 88] on div "INV-36909" at bounding box center [390, 92] width 97 height 23
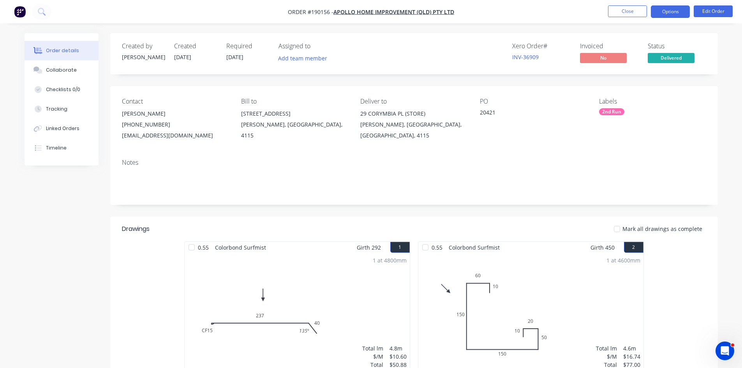
click at [667, 11] on button "Options" at bounding box center [670, 11] width 39 height 12
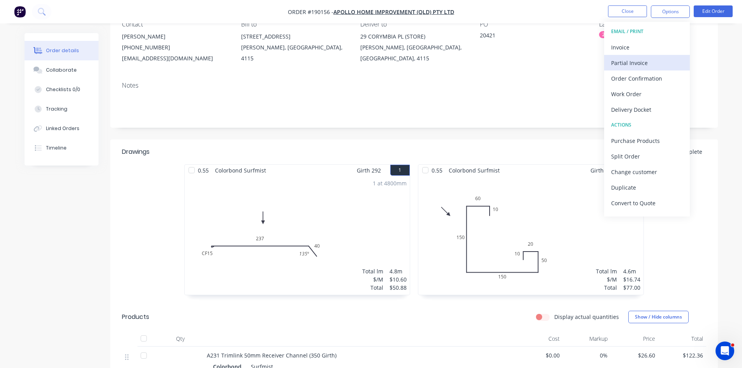
scroll to position [78, 0]
click at [657, 44] on div "Invoice" at bounding box center [647, 47] width 72 height 11
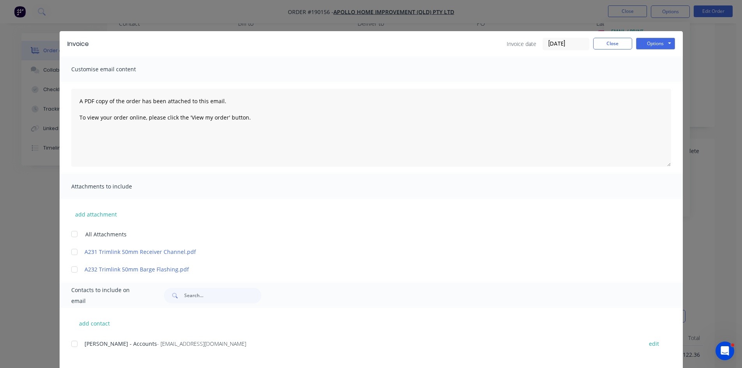
click at [76, 342] on div at bounding box center [75, 344] width 16 height 16
click at [662, 48] on button "Options" at bounding box center [655, 44] width 39 height 12
click at [661, 79] on button "Email" at bounding box center [661, 83] width 50 height 13
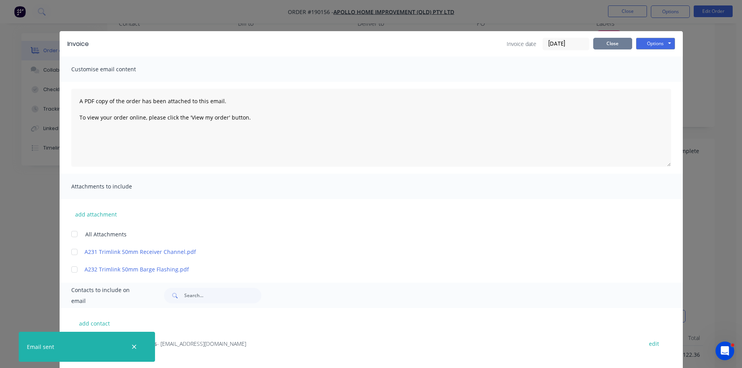
click at [609, 40] on button "Close" at bounding box center [612, 44] width 39 height 12
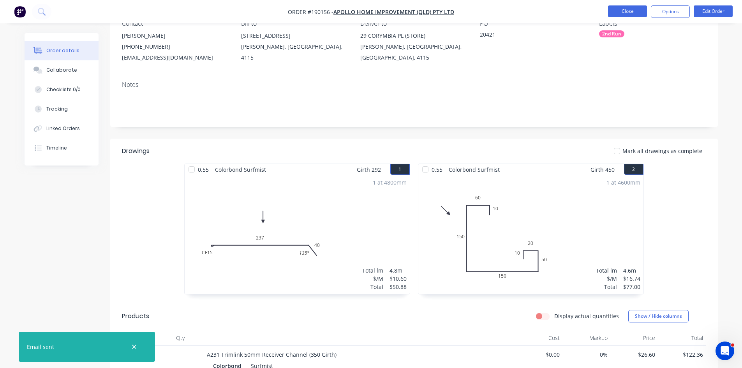
click at [635, 10] on button "Close" at bounding box center [627, 11] width 39 height 12
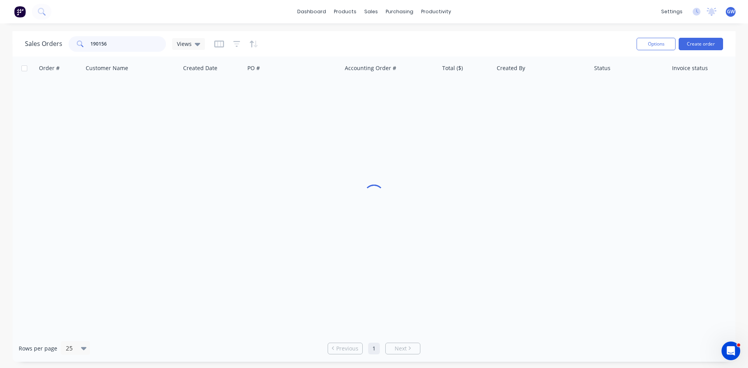
drag, startPoint x: 122, startPoint y: 46, endPoint x: 68, endPoint y: 42, distance: 54.3
click at [69, 42] on div "190156" at bounding box center [117, 44] width 97 height 16
type input "190166"
click at [562, 86] on div "[PERSON_NAME]" at bounding box center [541, 92] width 97 height 23
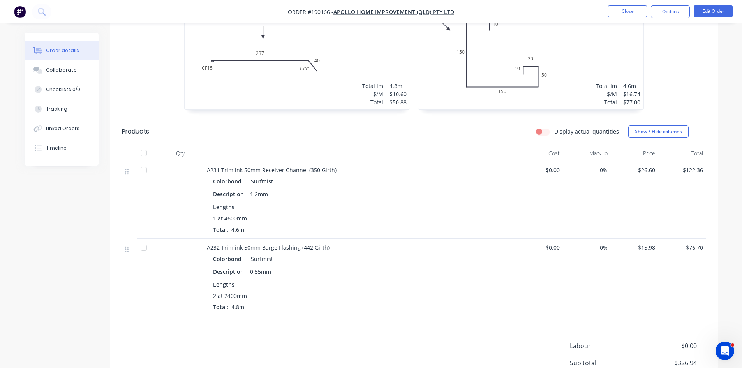
scroll to position [349, 0]
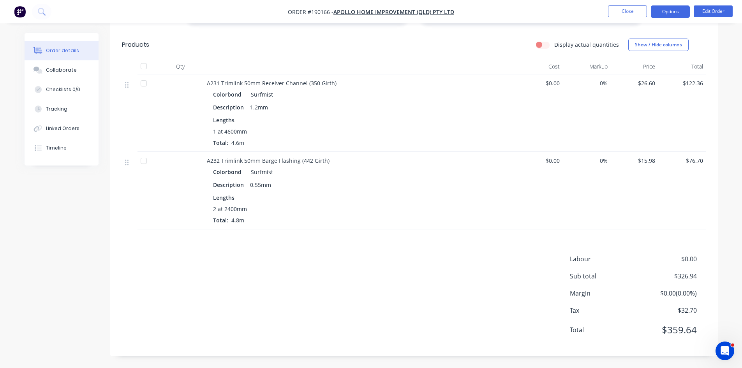
click at [668, 15] on button "Options" at bounding box center [670, 11] width 39 height 12
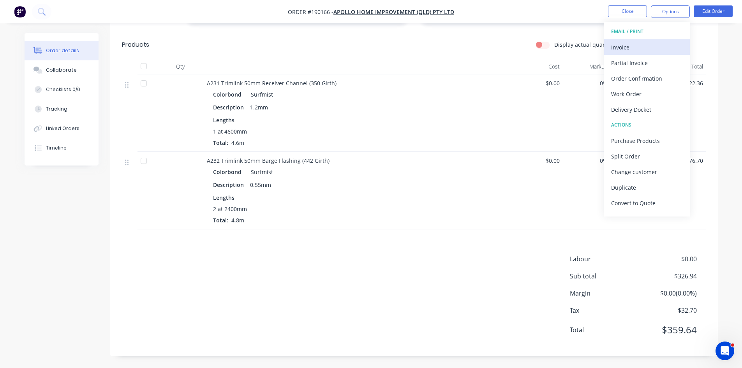
click at [647, 44] on div "Invoice" at bounding box center [647, 47] width 72 height 11
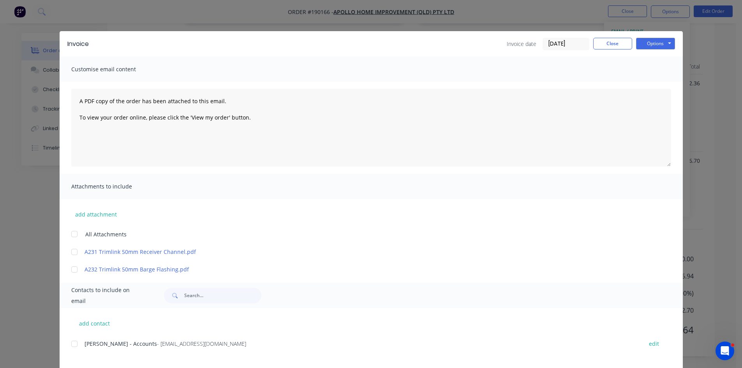
click at [76, 344] on div at bounding box center [75, 344] width 16 height 16
click at [655, 45] on button "Options" at bounding box center [655, 44] width 39 height 12
click at [652, 85] on button "Email" at bounding box center [661, 83] width 50 height 13
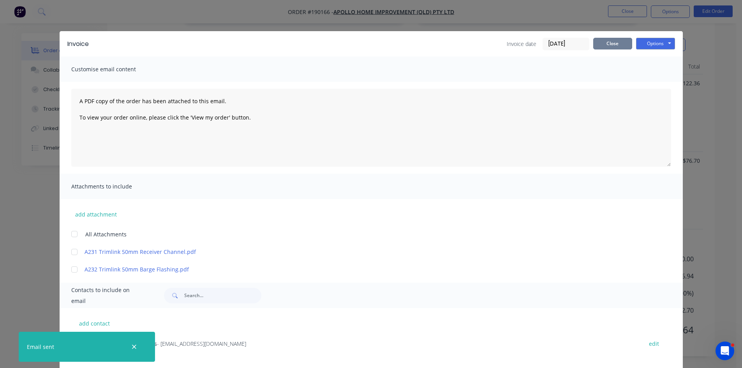
click at [604, 44] on button "Close" at bounding box center [612, 44] width 39 height 12
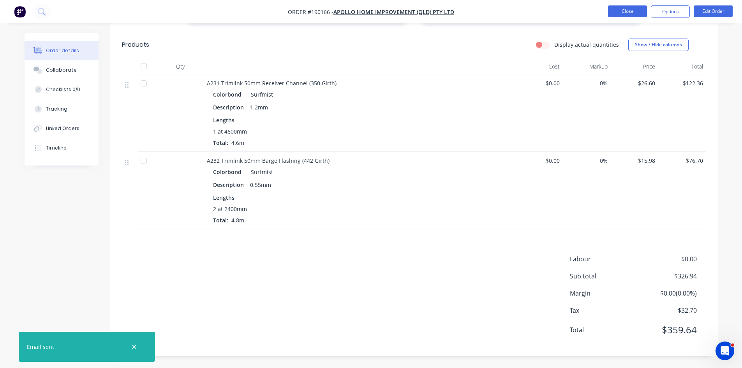
click at [629, 11] on button "Close" at bounding box center [627, 11] width 39 height 12
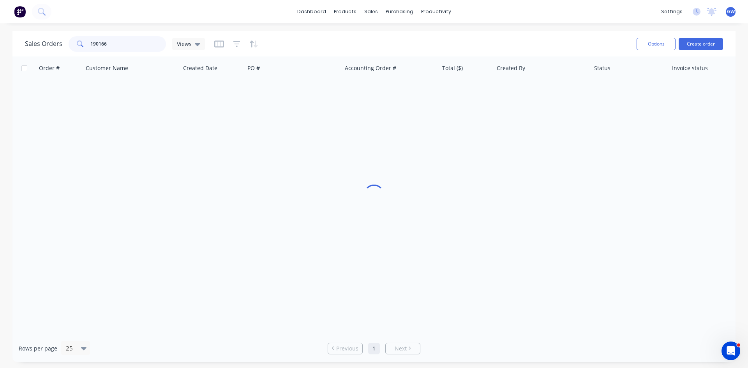
drag, startPoint x: 123, startPoint y: 43, endPoint x: 66, endPoint y: 36, distance: 56.9
click at [67, 36] on div "Sales Orders 190166 Views" at bounding box center [115, 44] width 180 height 16
type input "190753"
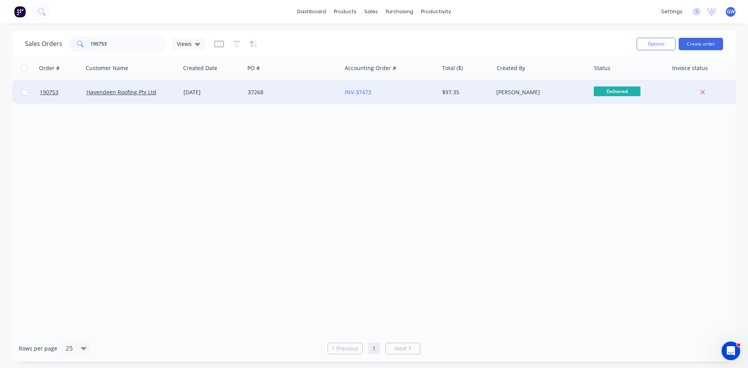
click at [438, 94] on div "INV-37473" at bounding box center [390, 92] width 97 height 23
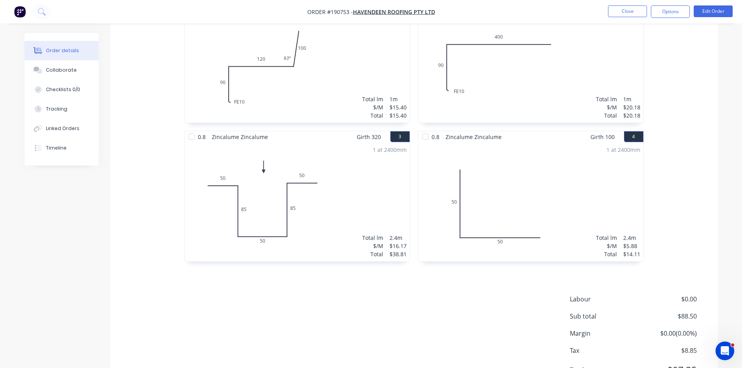
scroll to position [289, 0]
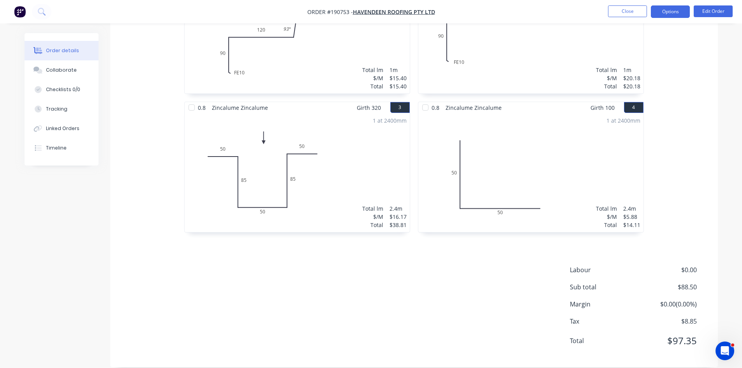
drag, startPoint x: 671, startPoint y: 7, endPoint x: 668, endPoint y: 11, distance: 5.2
click at [671, 7] on button "Options" at bounding box center [670, 11] width 39 height 12
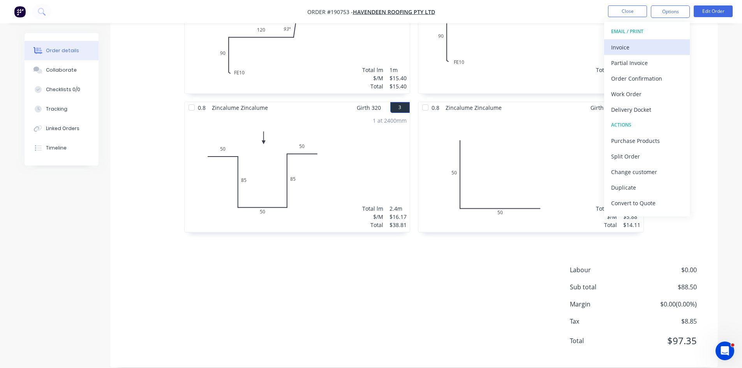
click at [636, 40] on button "Invoice" at bounding box center [647, 47] width 86 height 16
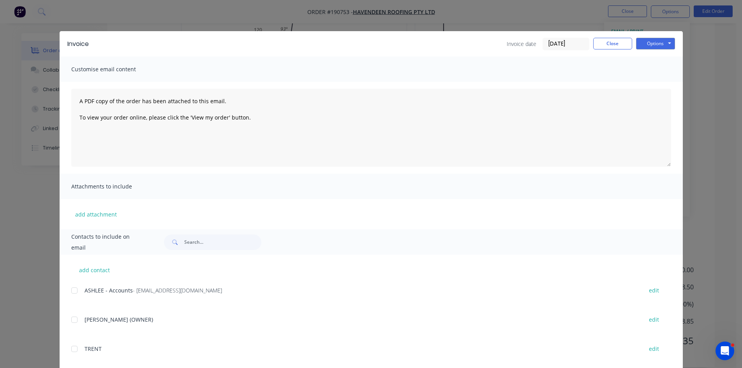
click at [71, 288] on div at bounding box center [75, 291] width 16 height 16
click at [659, 42] on button "Options" at bounding box center [655, 44] width 39 height 12
click at [648, 84] on button "Email" at bounding box center [661, 83] width 50 height 13
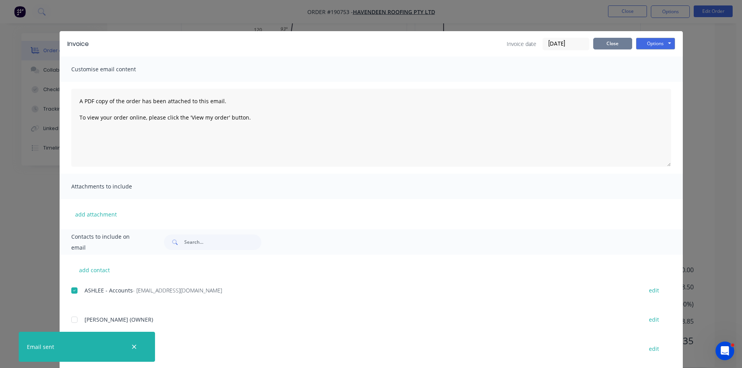
click at [606, 48] on button "Close" at bounding box center [612, 44] width 39 height 12
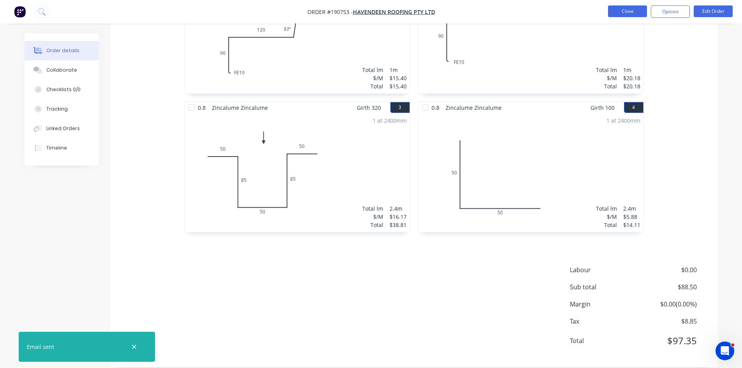
click at [627, 11] on button "Close" at bounding box center [627, 11] width 39 height 12
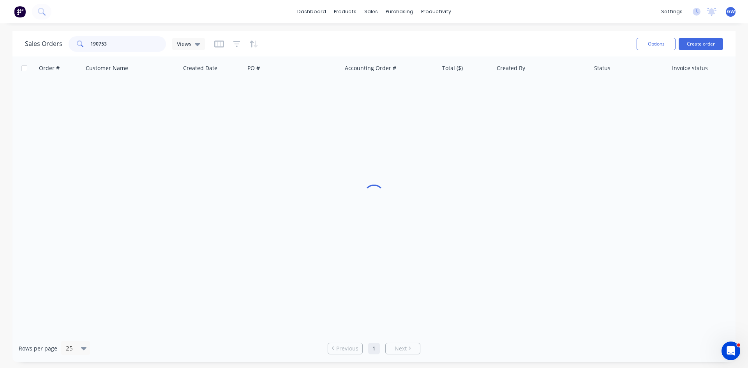
drag, startPoint x: 114, startPoint y: 42, endPoint x: 53, endPoint y: 43, distance: 60.8
click at [53, 43] on div "Sales Orders 190753 Views" at bounding box center [115, 44] width 180 height 16
type input "190681"
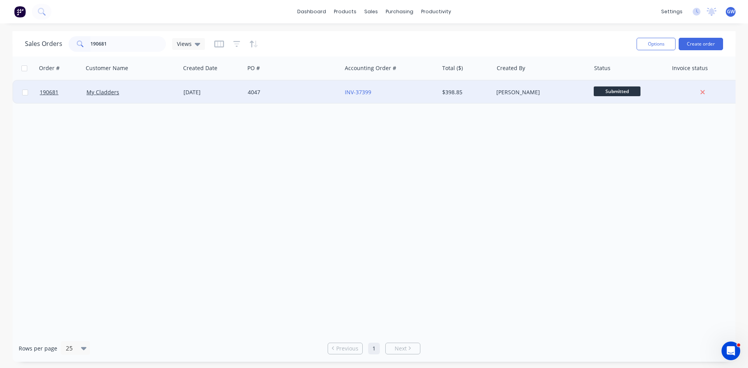
click at [393, 94] on div "INV-37399" at bounding box center [388, 92] width 86 height 8
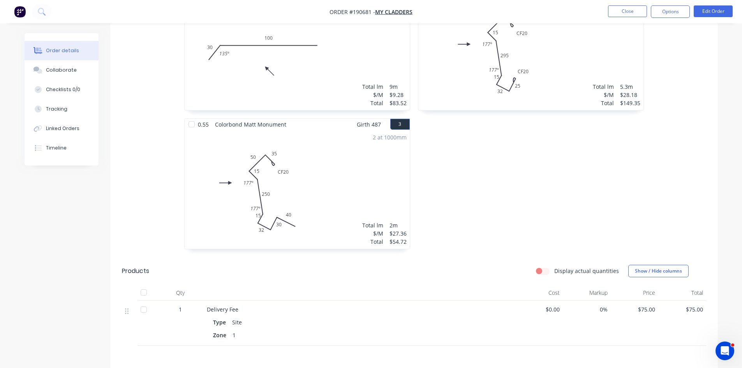
scroll to position [378, 0]
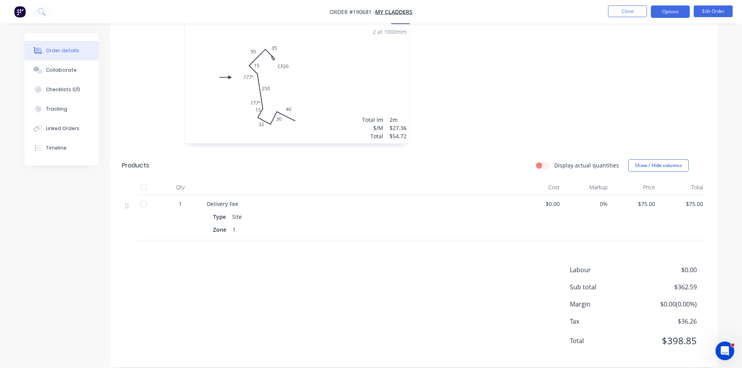
click at [666, 16] on button "Options" at bounding box center [670, 11] width 39 height 12
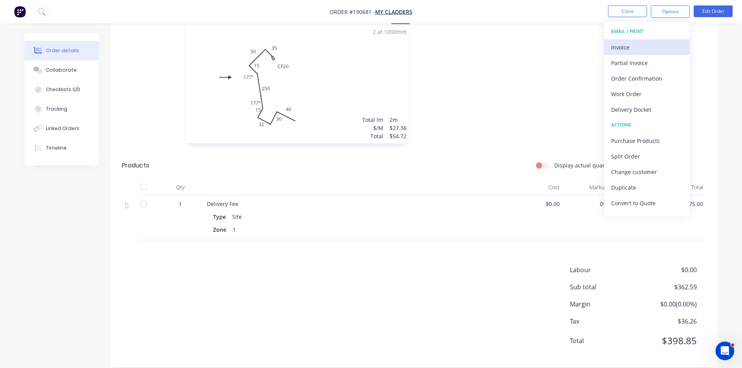
click at [648, 47] on div "Invoice" at bounding box center [647, 47] width 72 height 11
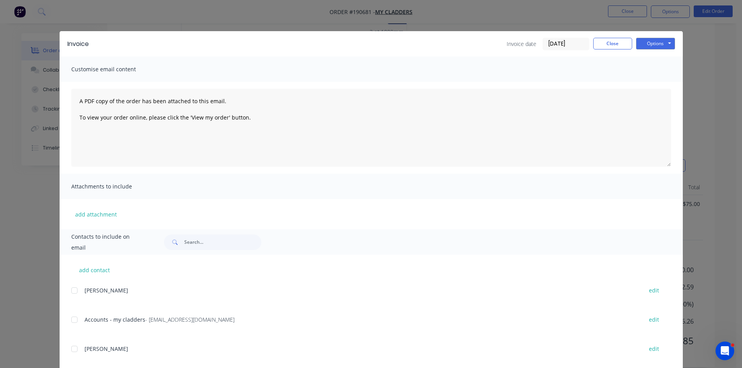
click at [76, 321] on div at bounding box center [75, 320] width 16 height 16
click at [669, 40] on button "Options" at bounding box center [655, 44] width 39 height 12
click at [646, 85] on button "Email" at bounding box center [661, 83] width 50 height 13
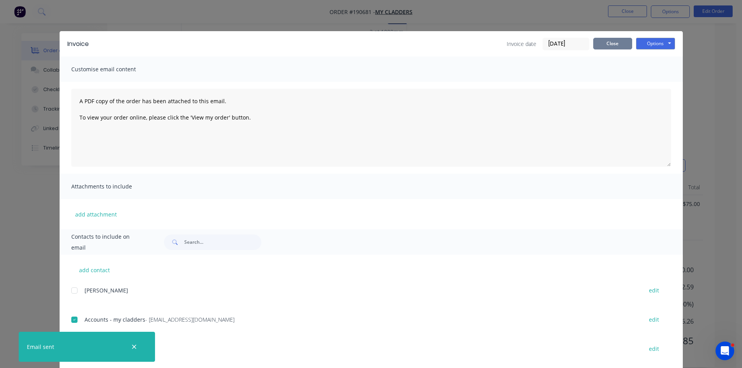
click at [610, 47] on button "Close" at bounding box center [612, 44] width 39 height 12
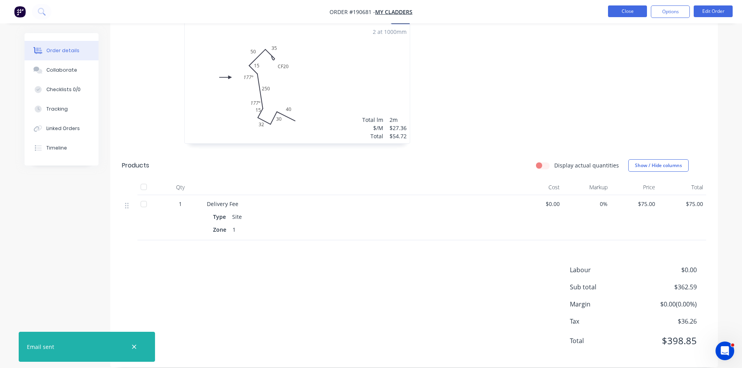
click at [626, 9] on button "Close" at bounding box center [627, 11] width 39 height 12
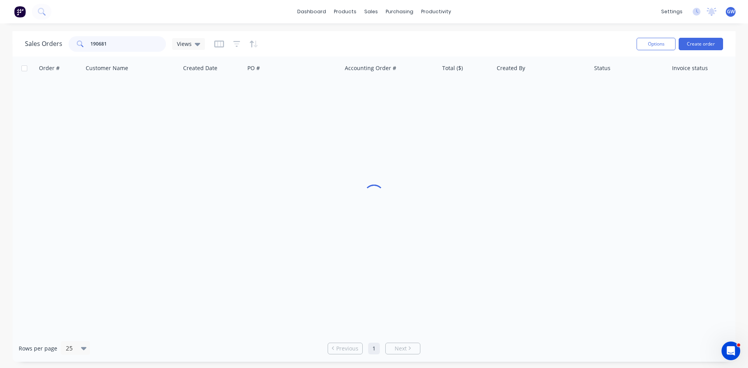
drag, startPoint x: 146, startPoint y: 41, endPoint x: 5, endPoint y: 35, distance: 141.5
click at [5, 35] on div "Sales Orders 190681 Views Options Create order Order # Customer Name Created Da…" at bounding box center [374, 196] width 748 height 331
type input "190464"
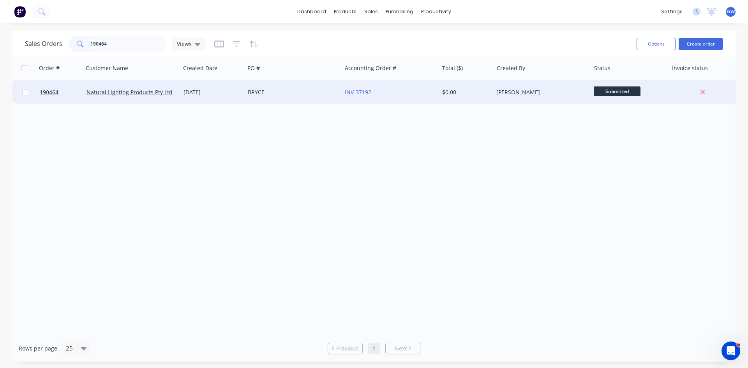
click at [503, 94] on div "[PERSON_NAME]" at bounding box center [539, 92] width 86 height 8
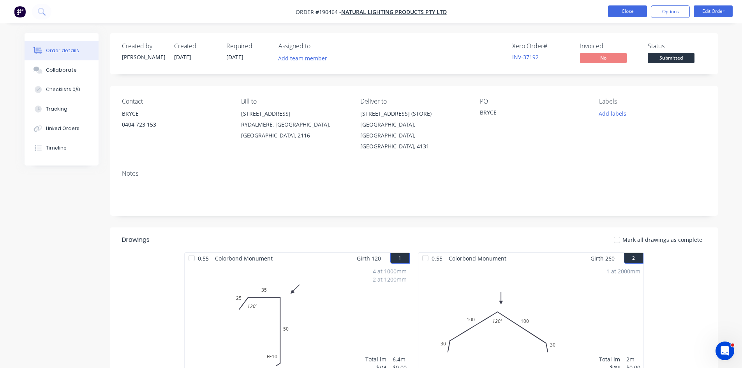
click at [625, 15] on button "Close" at bounding box center [627, 11] width 39 height 12
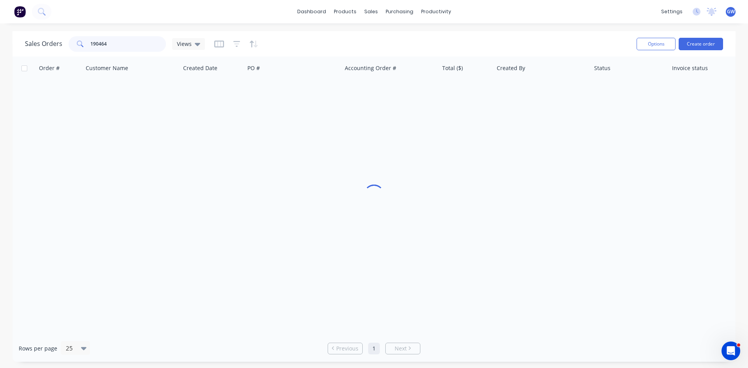
drag, startPoint x: 148, startPoint y: 48, endPoint x: 7, endPoint y: 31, distance: 142.7
click at [7, 31] on div "Sales Orders 190464 Views Options Create order Order # Customer Name Created Da…" at bounding box center [374, 196] width 748 height 331
type input "190457"
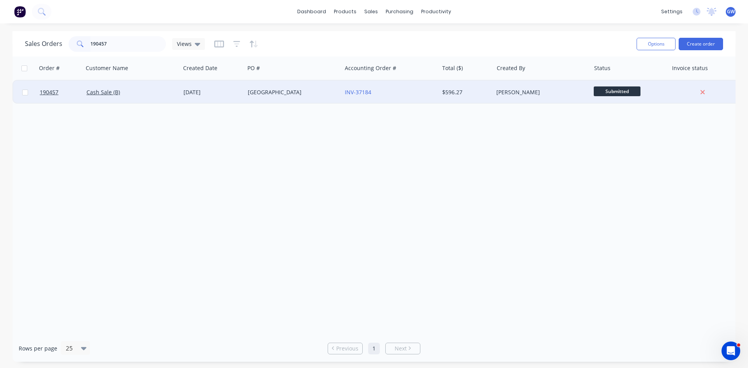
click at [483, 91] on div "$596.27" at bounding box center [465, 92] width 46 height 8
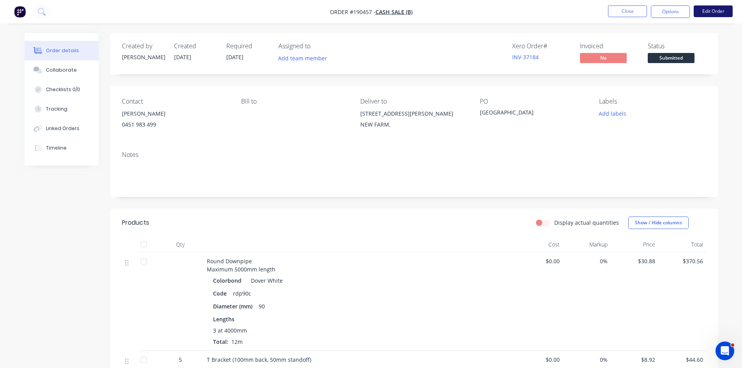
click at [716, 11] on button "Edit Order" at bounding box center [713, 11] width 39 height 12
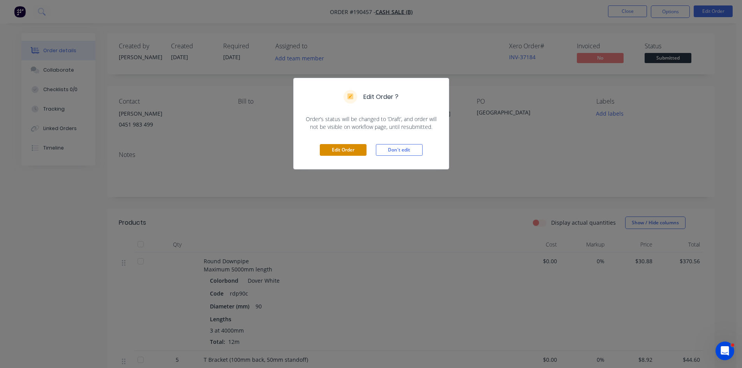
click at [344, 149] on button "Edit Order" at bounding box center [343, 150] width 47 height 12
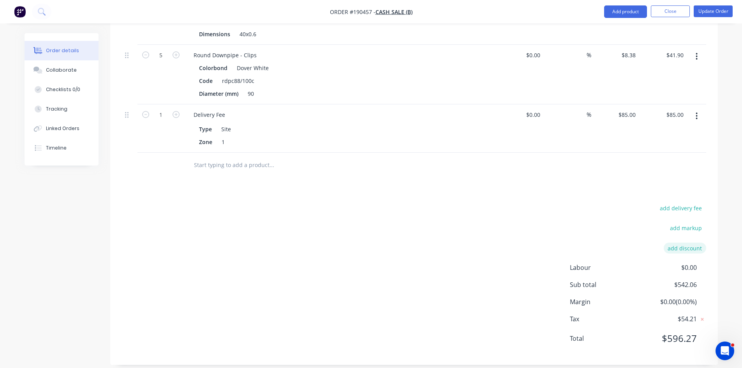
click at [697, 243] on button "add discount" at bounding box center [685, 248] width 42 height 11
drag, startPoint x: 697, startPoint y: 240, endPoint x: 667, endPoint y: 243, distance: 29.8
click at [667, 245] on input at bounding box center [675, 251] width 35 height 12
type input "100"
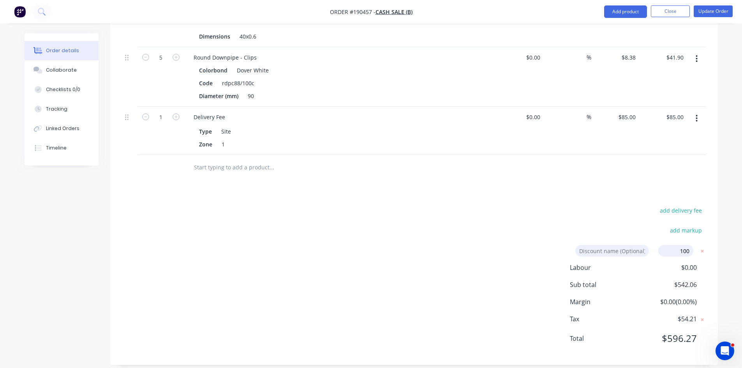
click input "submit" at bounding box center [0, 0] width 0 height 0
click at [636, 225] on div "add markup" at bounding box center [657, 235] width 97 height 20
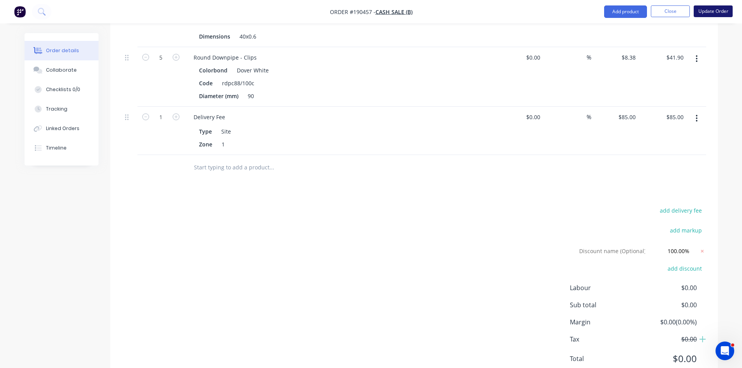
click at [710, 5] on button "Update Order" at bounding box center [713, 11] width 39 height 12
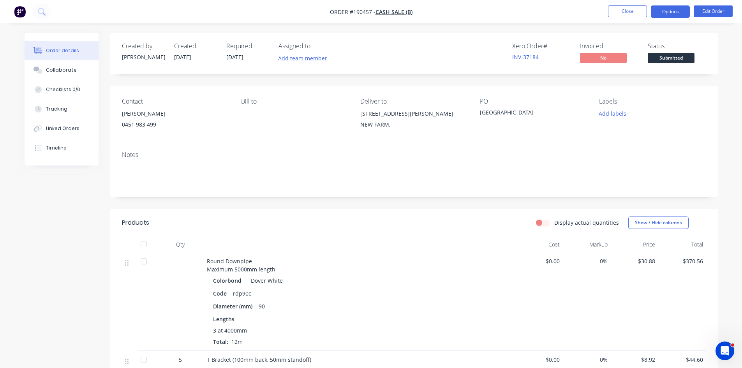
click at [657, 15] on button "Options" at bounding box center [670, 11] width 39 height 12
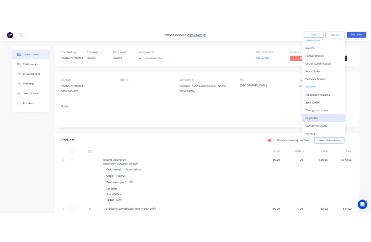
scroll to position [12, 0]
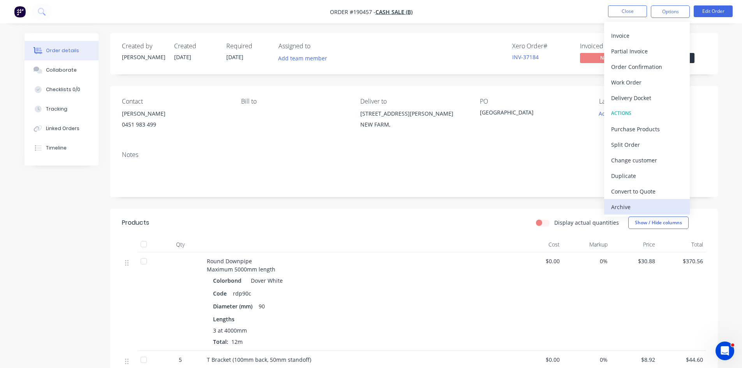
click at [645, 208] on div "Archive" at bounding box center [647, 206] width 72 height 11
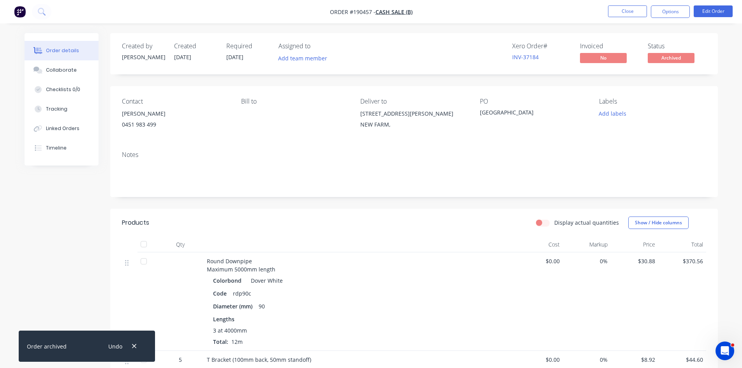
click at [627, 5] on nav "Order #190457 - Cash Sale (B) Close Options Edit Order" at bounding box center [371, 11] width 742 height 23
click at [616, 10] on button "Close" at bounding box center [627, 11] width 39 height 12
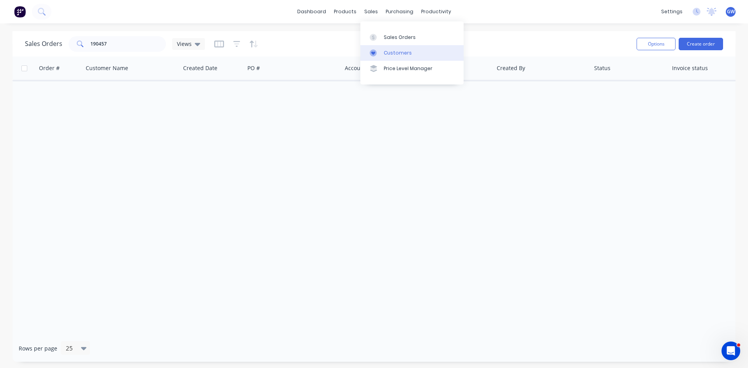
click at [382, 51] on link "Customers" at bounding box center [411, 53] width 103 height 16
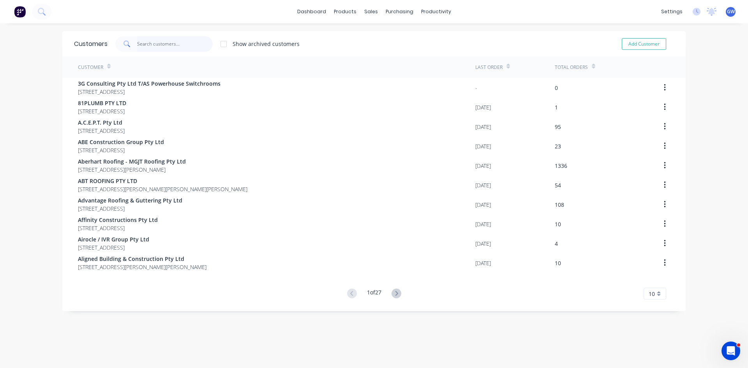
click at [151, 42] on input "text" at bounding box center [175, 44] width 76 height 16
click at [396, 287] on div "Customer Last Order Total Orders 3G Consulting Pty Ltd T/AS Powerhouse Switchro…" at bounding box center [373, 177] width 623 height 243
click at [395, 290] on icon at bounding box center [396, 294] width 10 height 10
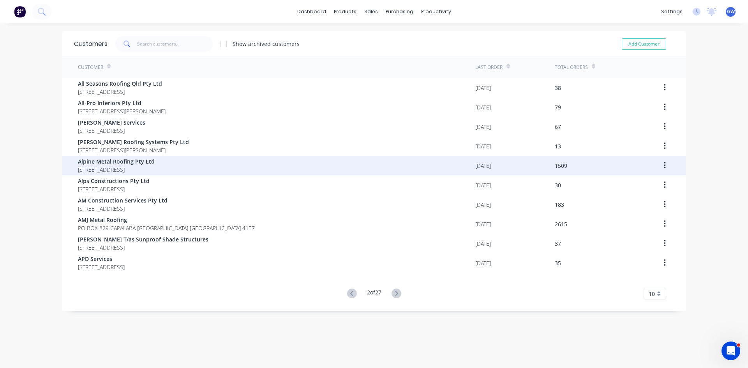
click at [149, 158] on span "Alpine Metal Roofing Pty Ltd" at bounding box center [116, 161] width 77 height 8
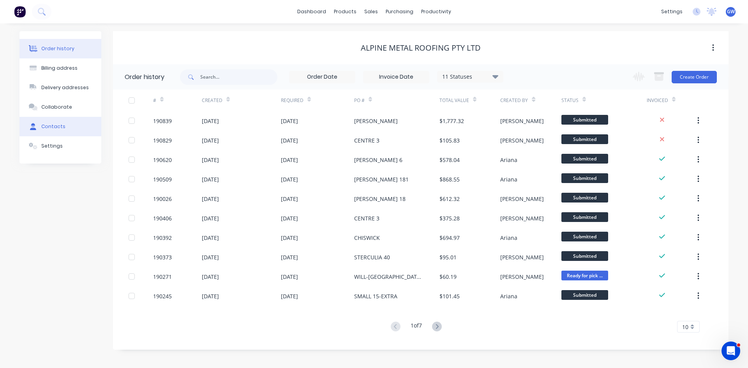
click at [60, 122] on button "Contacts" at bounding box center [60, 126] width 82 height 19
select select "AU"
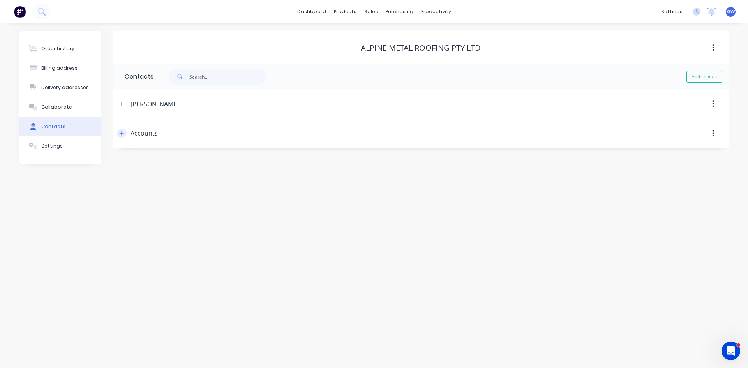
click at [121, 134] on div "Accounts" at bounding box center [346, 134] width 459 height 14
click at [121, 134] on icon "button" at bounding box center [122, 133] width 4 height 4
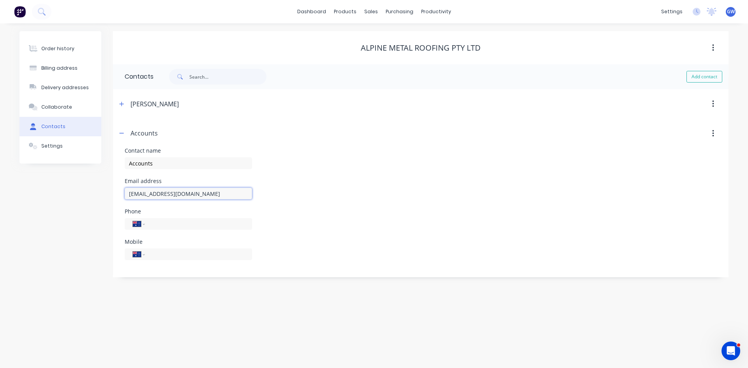
drag, startPoint x: 238, startPoint y: 194, endPoint x: 0, endPoint y: 193, distance: 238.0
click at [0, 193] on div "Order history Billing address Delivery addresses Collaborate Contacts Settings …" at bounding box center [374, 195] width 748 height 345
click at [291, 172] on div "Contact name Accounts" at bounding box center [421, 163] width 592 height 30
click at [380, 50] on div at bounding box center [376, 52] width 12 height 7
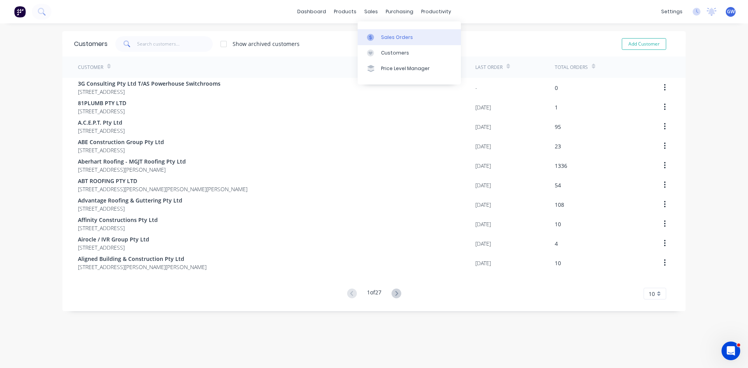
click at [376, 34] on div at bounding box center [373, 37] width 12 height 7
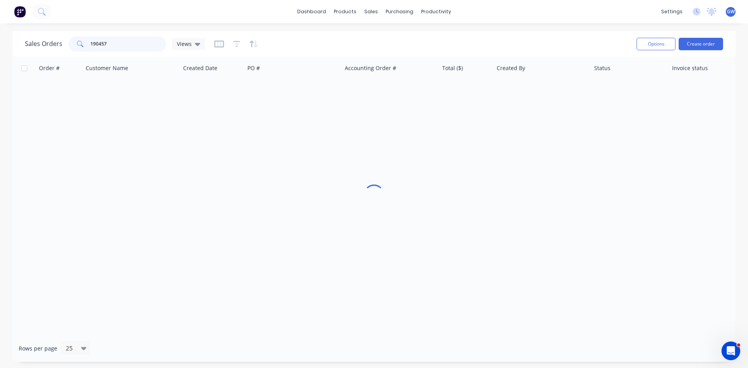
drag, startPoint x: 135, startPoint y: 47, endPoint x: 68, endPoint y: 32, distance: 68.2
click at [68, 32] on div "Sales Orders 190457 Views Options Create order" at bounding box center [373, 43] width 723 height 25
type input "190464"
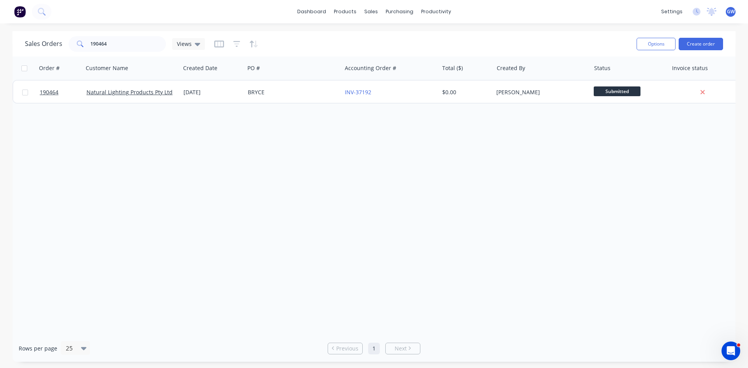
click at [423, 98] on div "INV-37192" at bounding box center [390, 92] width 97 height 23
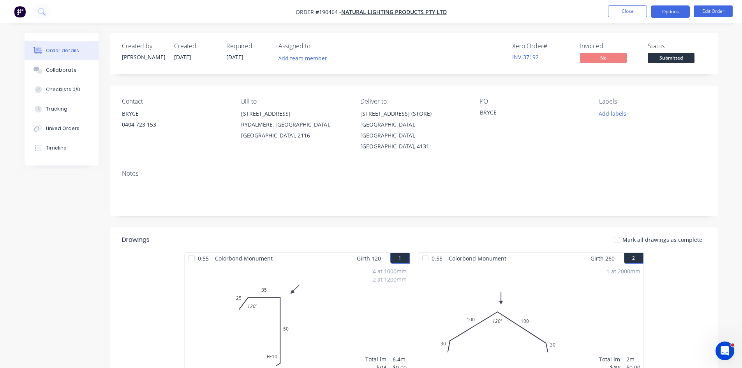
click at [670, 13] on button "Options" at bounding box center [670, 11] width 39 height 12
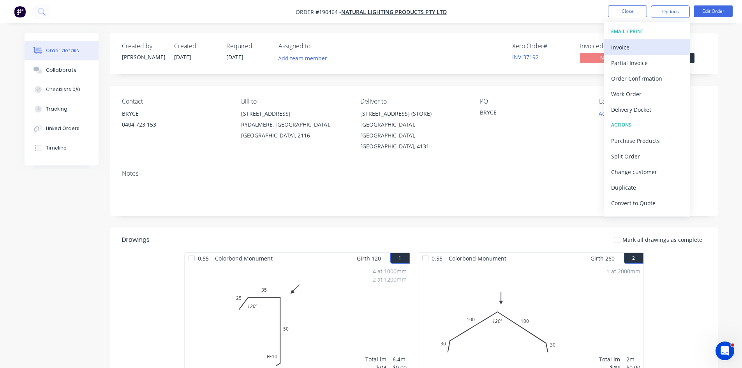
click at [659, 45] on div "Invoice" at bounding box center [647, 47] width 72 height 11
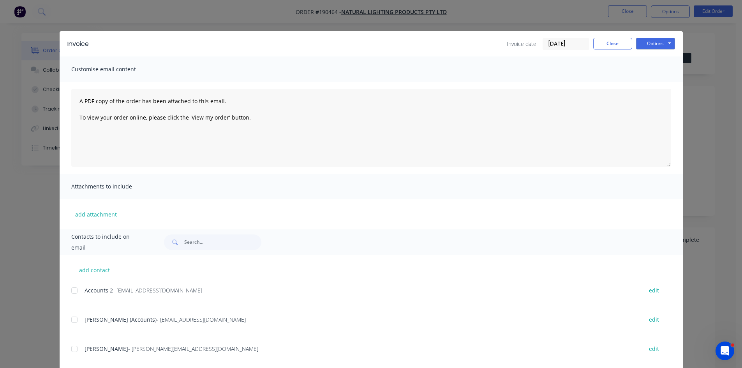
click at [659, 45] on button "Options" at bounding box center [655, 44] width 39 height 12
click at [659, 75] on button "Print" at bounding box center [661, 70] width 50 height 13
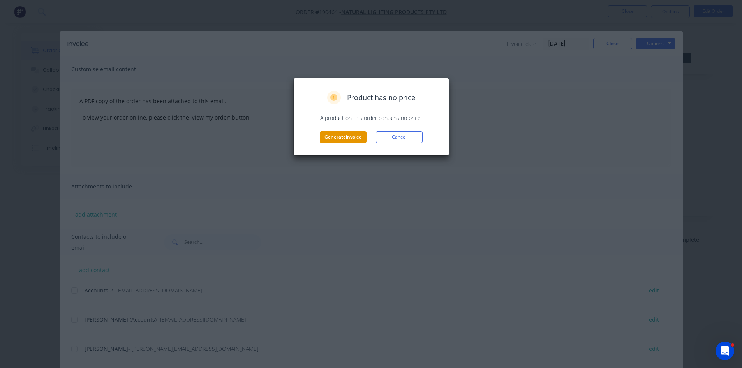
click at [349, 136] on button "Generate invoice" at bounding box center [343, 137] width 47 height 12
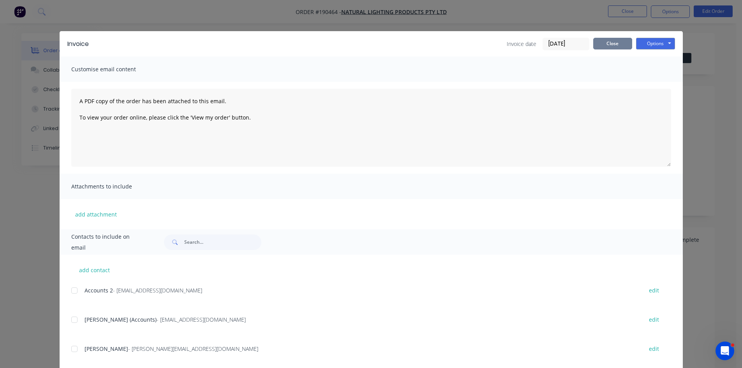
click at [604, 38] on button "Close" at bounding box center [612, 44] width 39 height 12
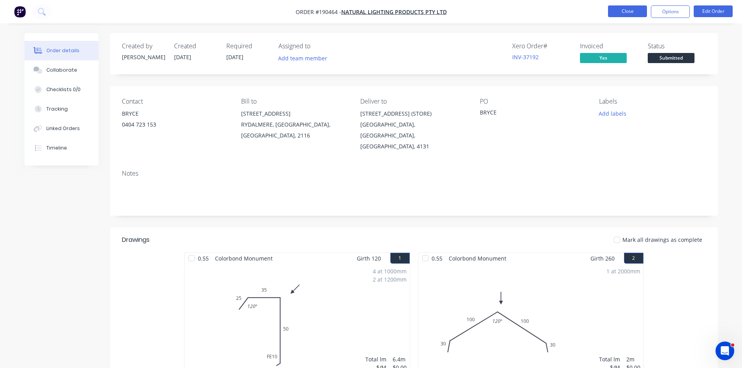
click at [630, 11] on button "Close" at bounding box center [627, 11] width 39 height 12
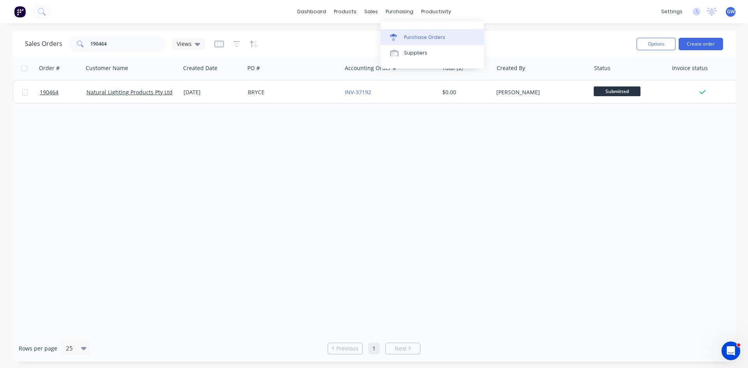
click at [412, 37] on div "Purchase Orders" at bounding box center [424, 37] width 41 height 7
